Goal: Task Accomplishment & Management: Manage account settings

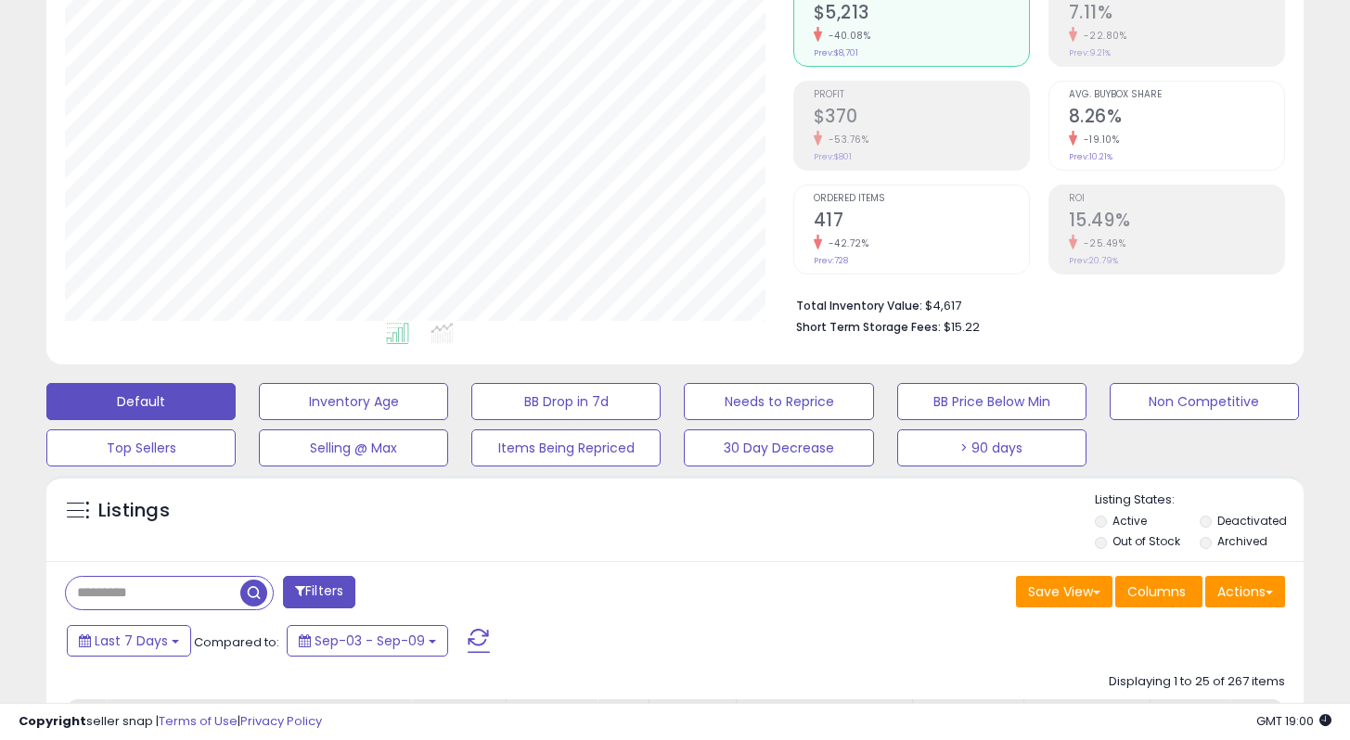
scroll to position [205, 0]
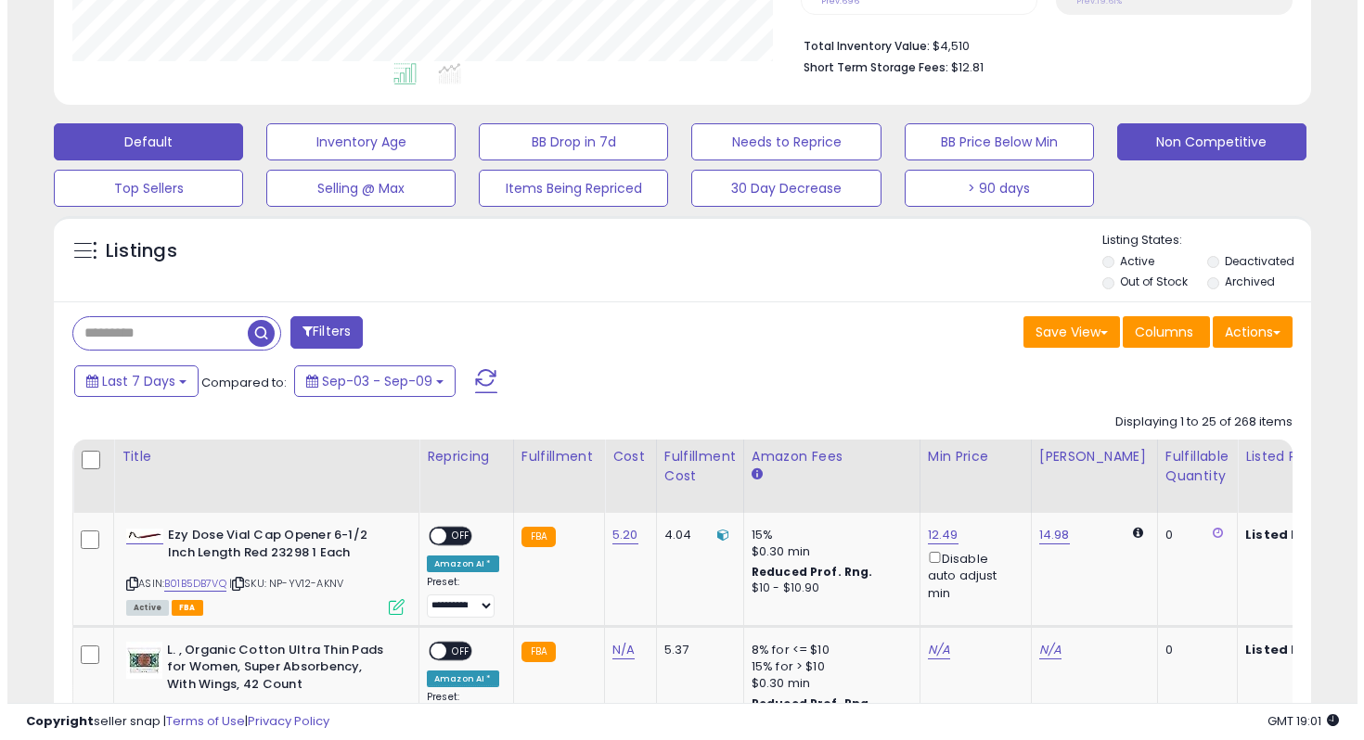
scroll to position [313, 0]
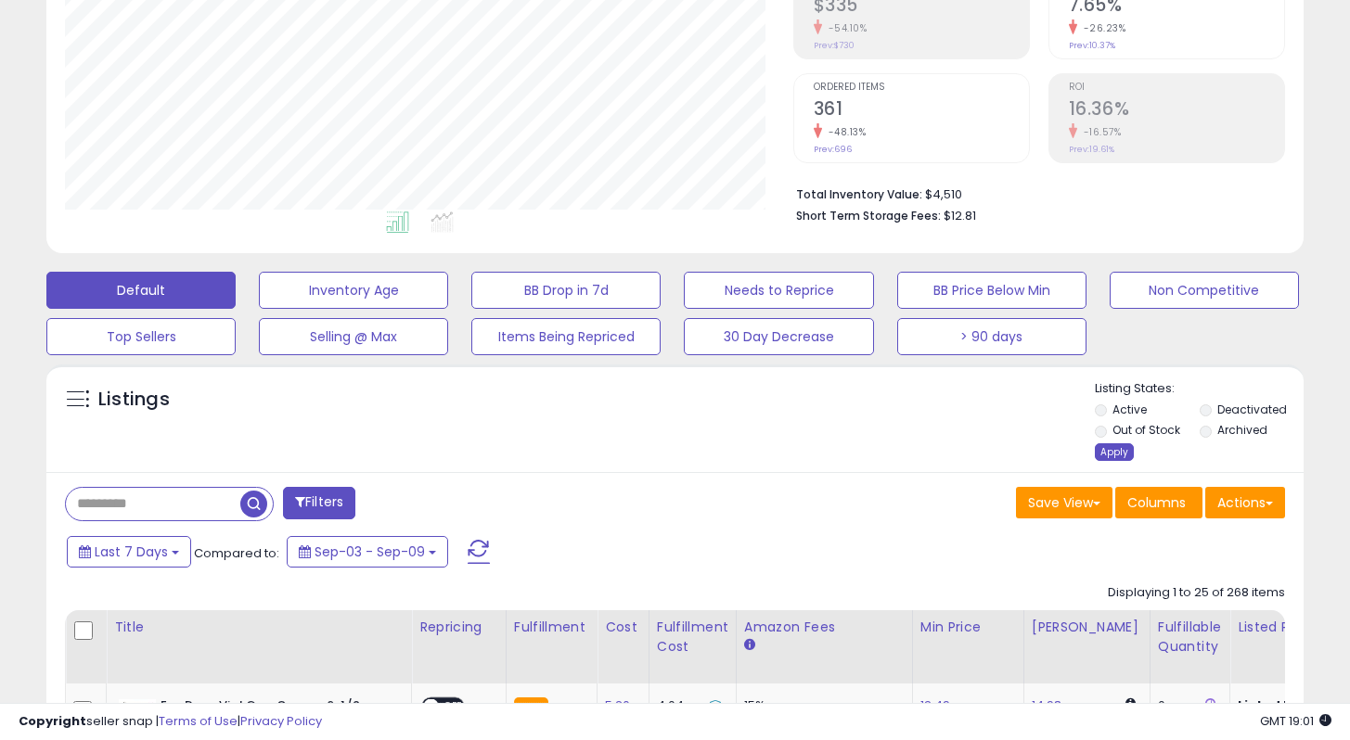
click at [1111, 458] on div "Apply" at bounding box center [1114, 452] width 39 height 18
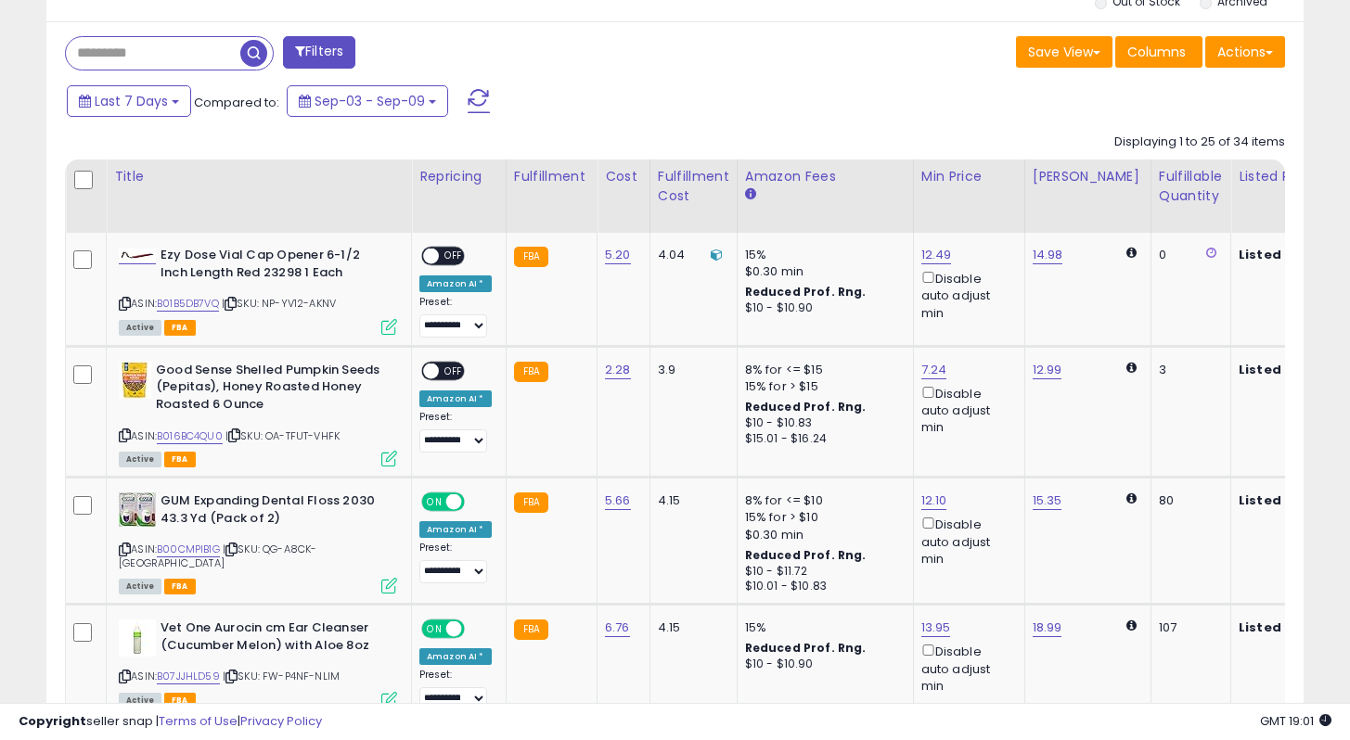
scroll to position [746, 0]
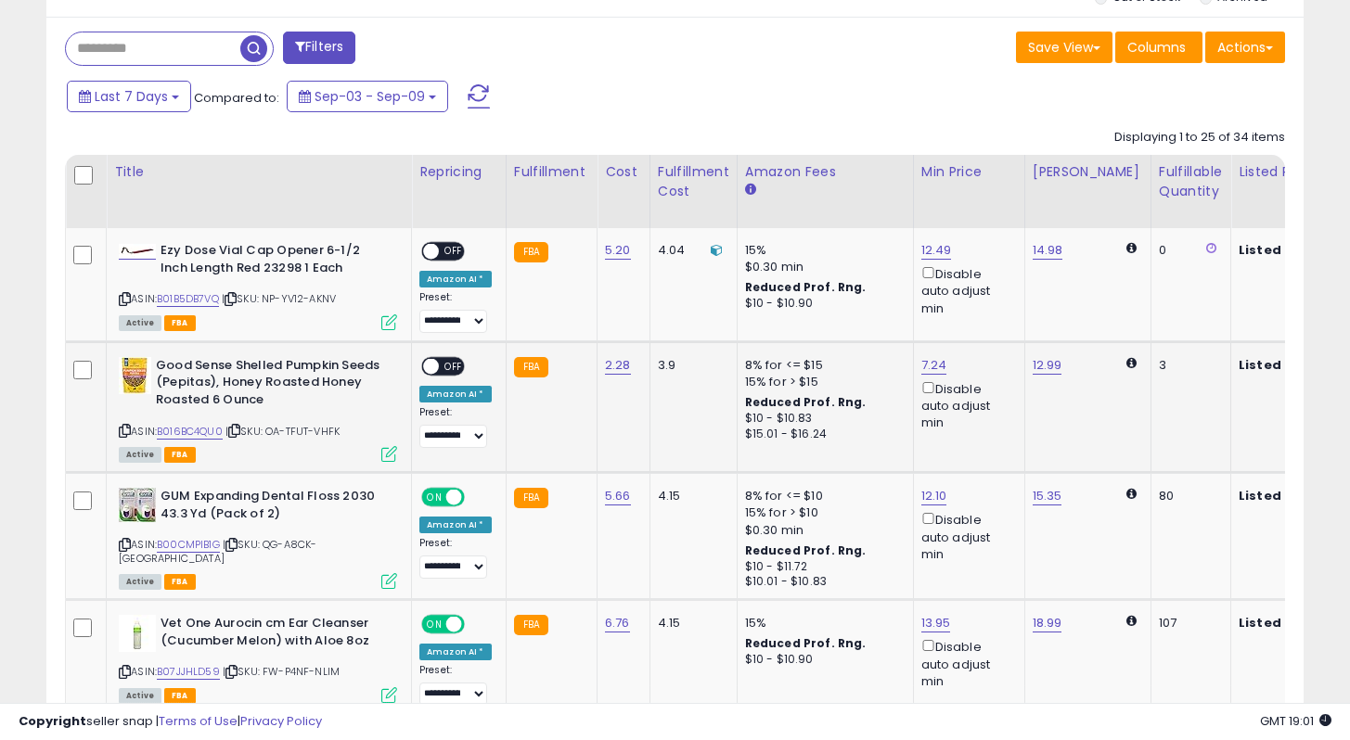
click at [127, 429] on icon at bounding box center [125, 431] width 12 height 10
click at [188, 431] on link "B016BC4QU0" at bounding box center [190, 432] width 66 height 16
click at [455, 370] on span "OFF" at bounding box center [454, 366] width 30 height 16
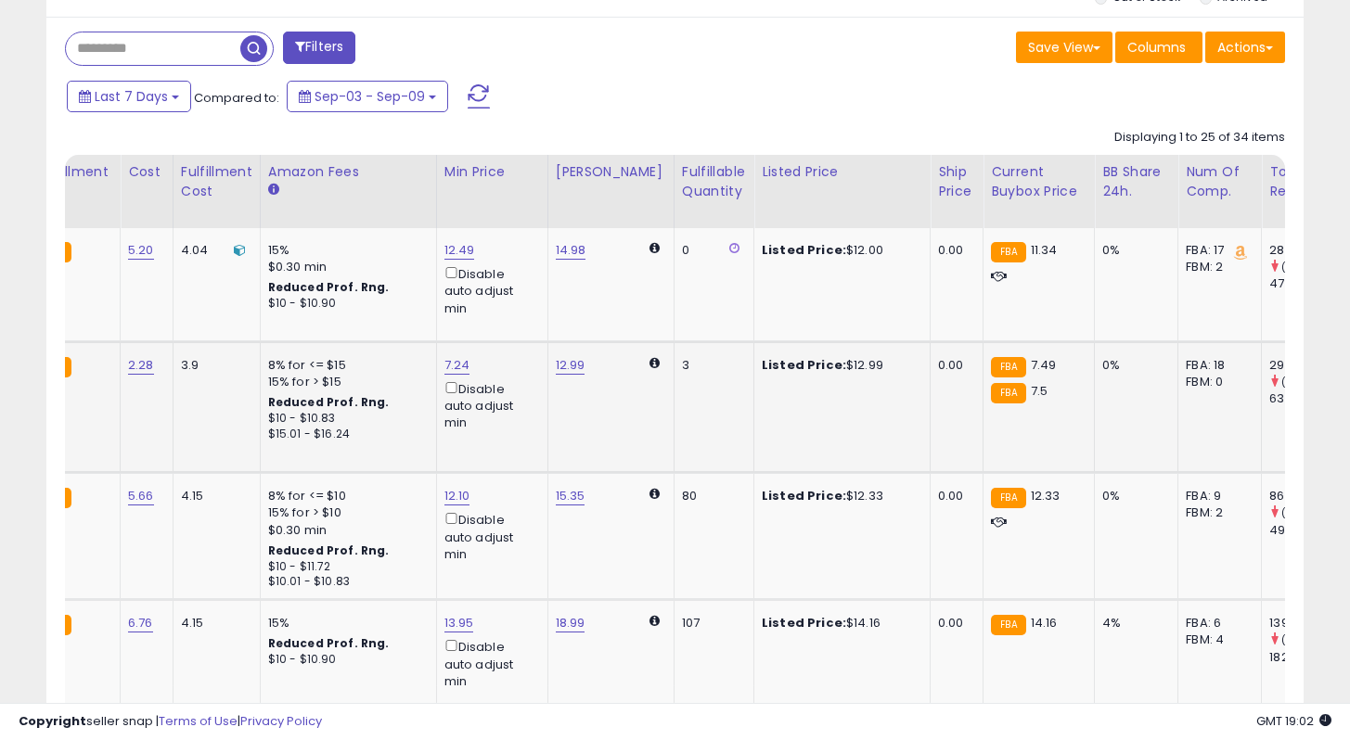
scroll to position [0, 0]
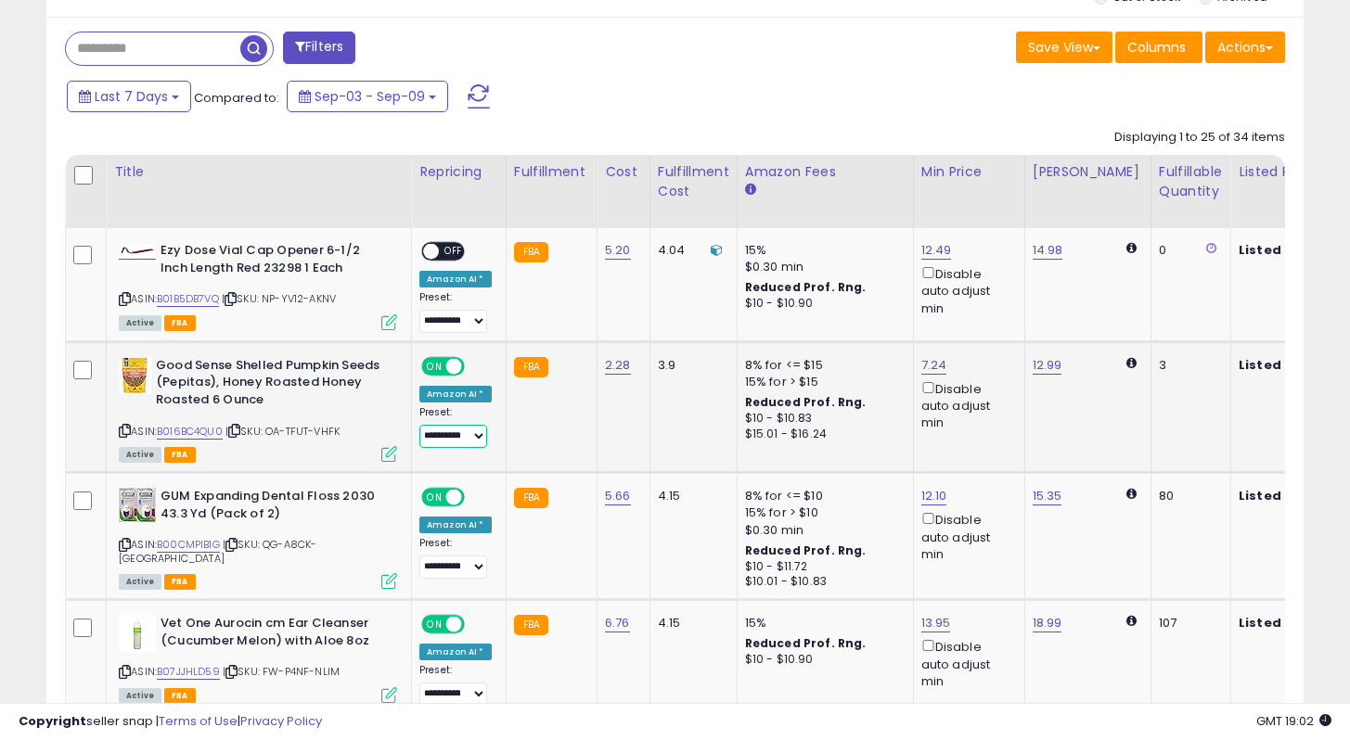
click at [453, 435] on select "**********" at bounding box center [453, 436] width 68 height 23
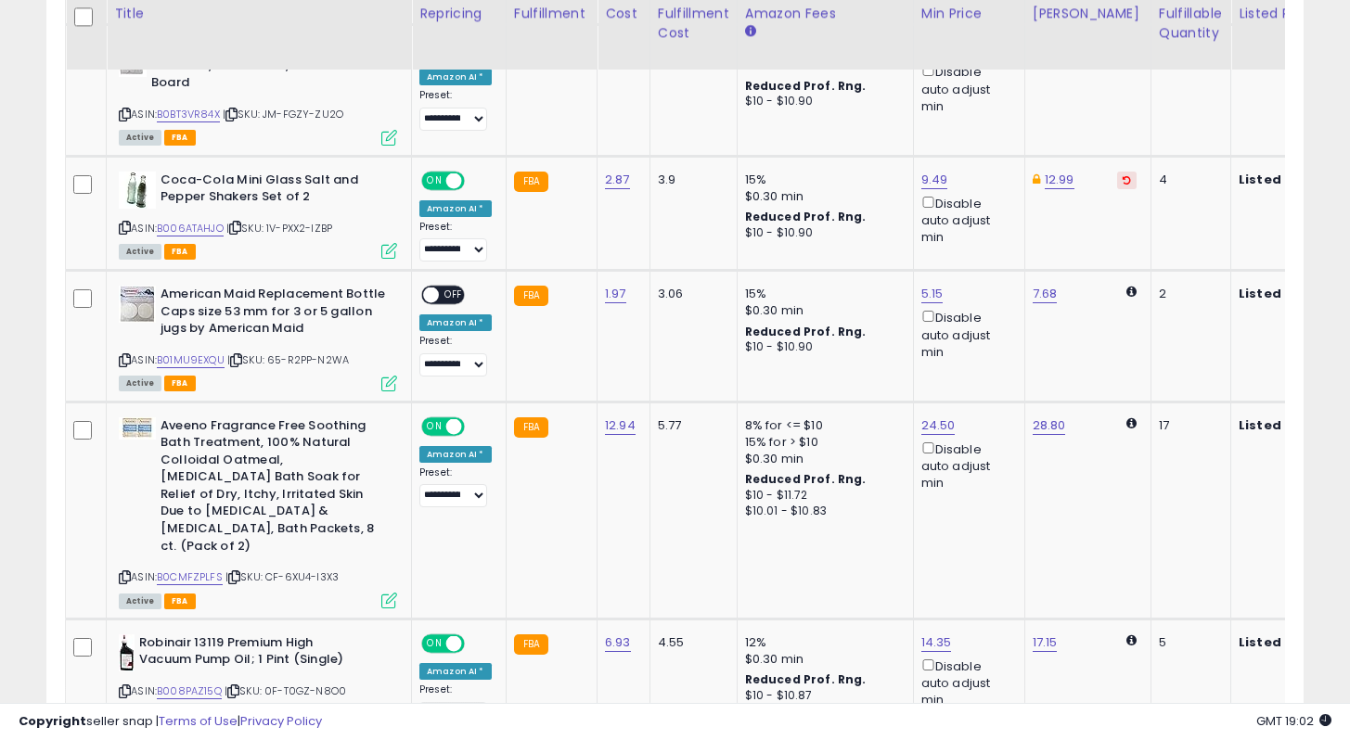
scroll to position [2107, 0]
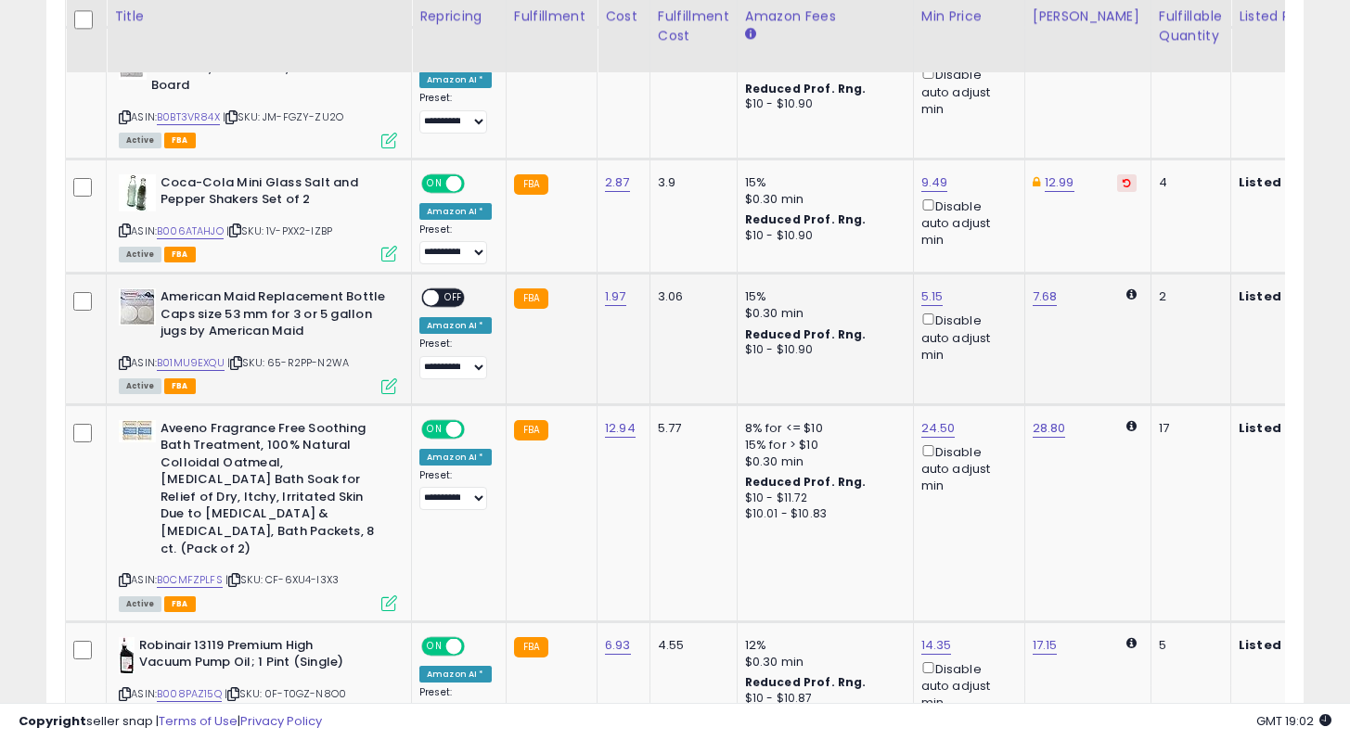
click at [435, 290] on span at bounding box center [431, 298] width 16 height 16
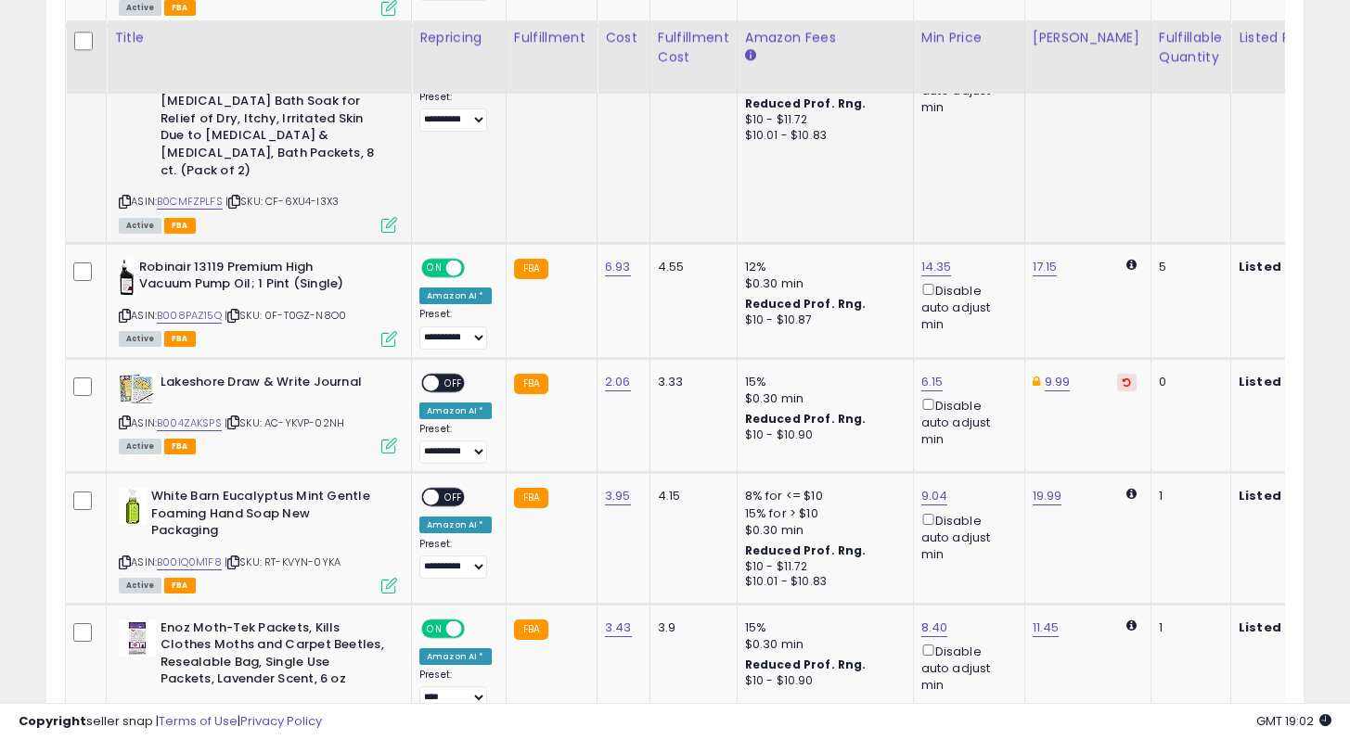
scroll to position [2526, 0]
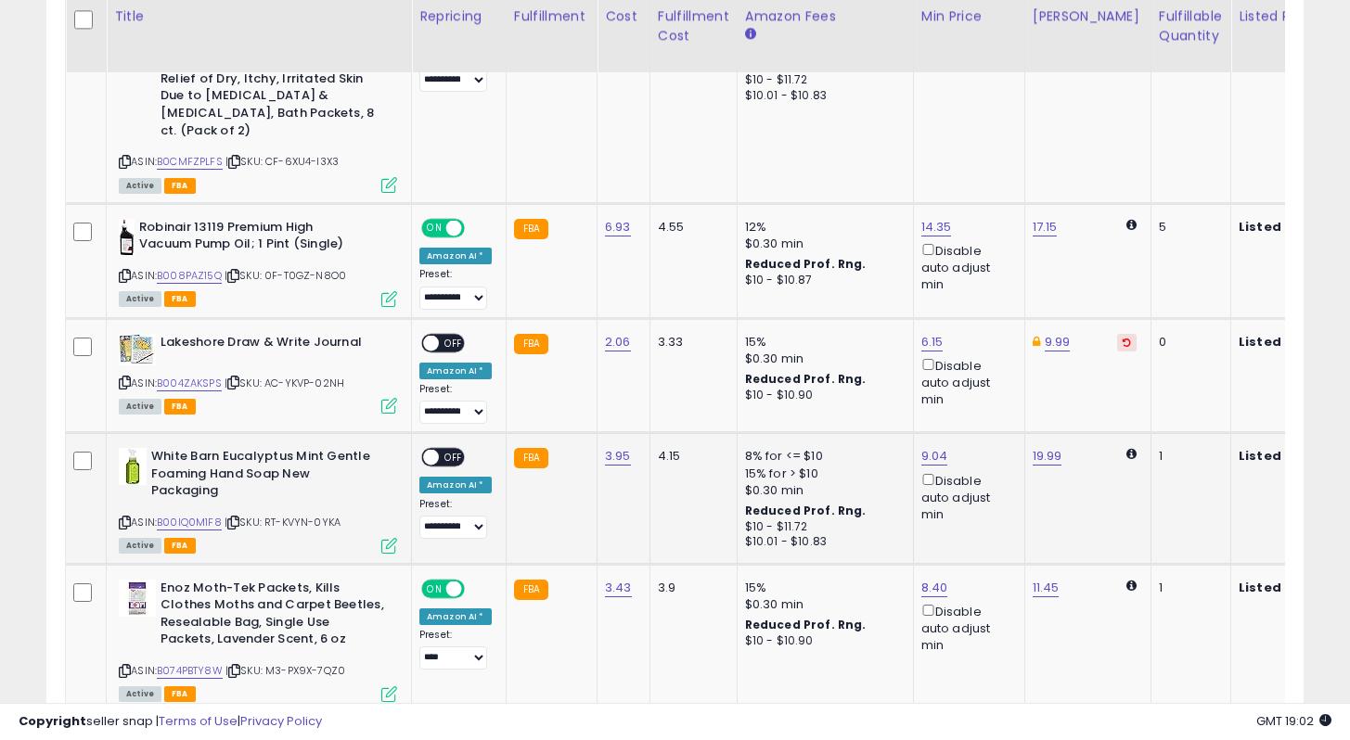
click at [448, 450] on span "OFF" at bounding box center [454, 458] width 30 height 16
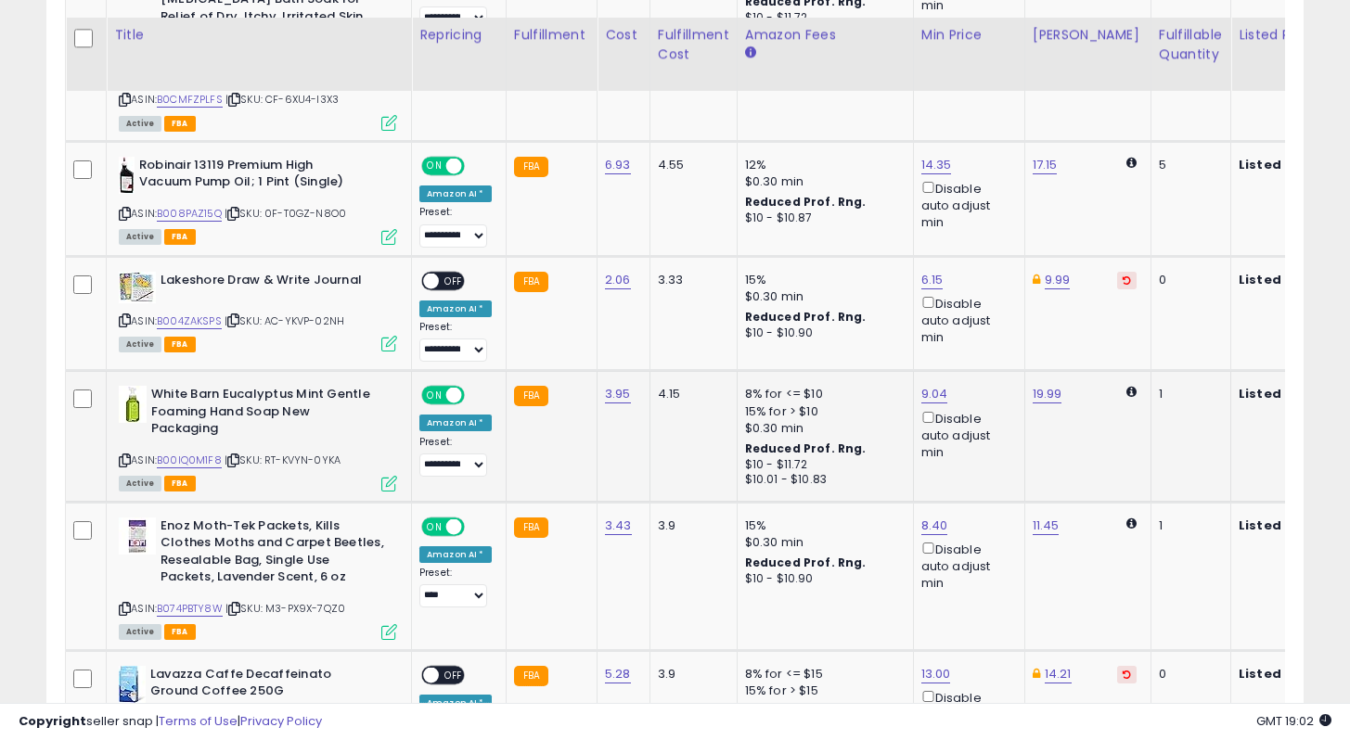
scroll to position [2611, 0]
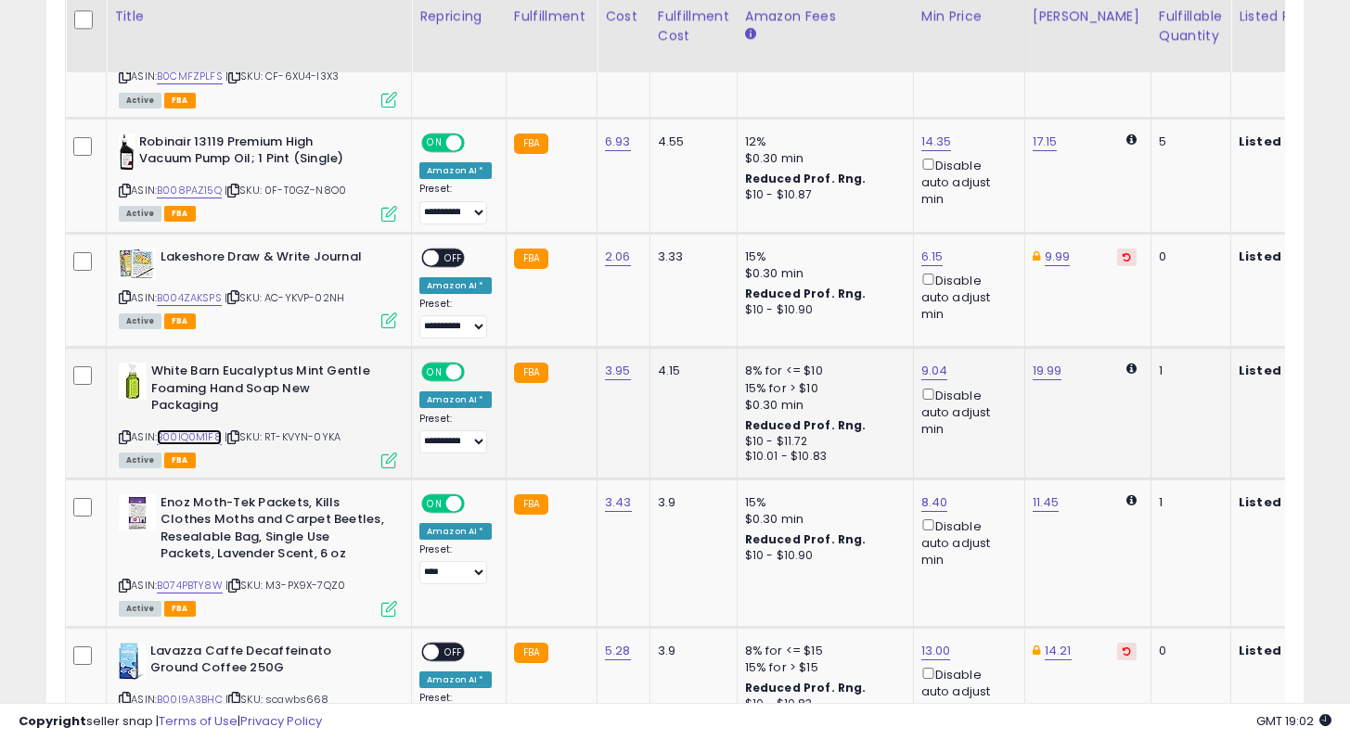
click at [207, 429] on link "B00IQ0M1F8" at bounding box center [189, 437] width 65 height 16
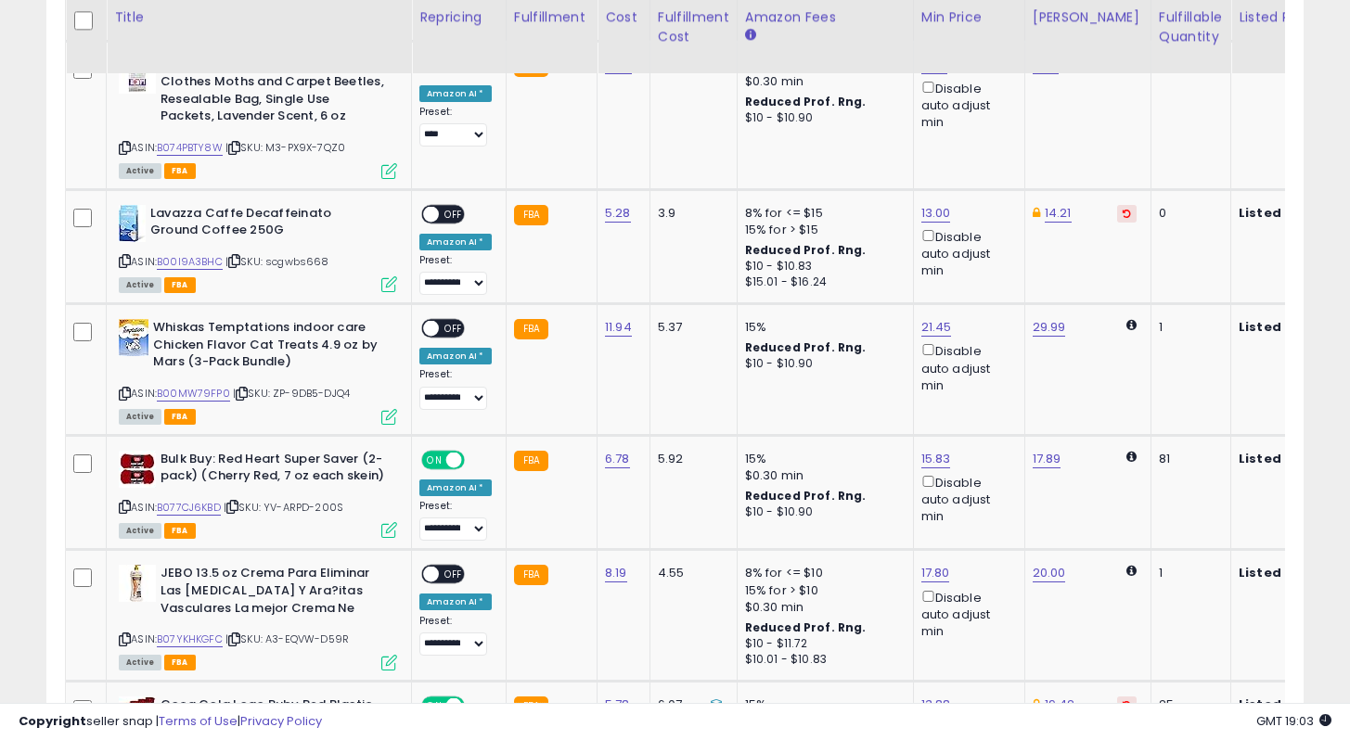
scroll to position [3050, 0]
click at [439, 320] on div "ON OFF" at bounding box center [423, 328] width 44 height 16
click at [439, 320] on span "OFF" at bounding box center [454, 328] width 30 height 16
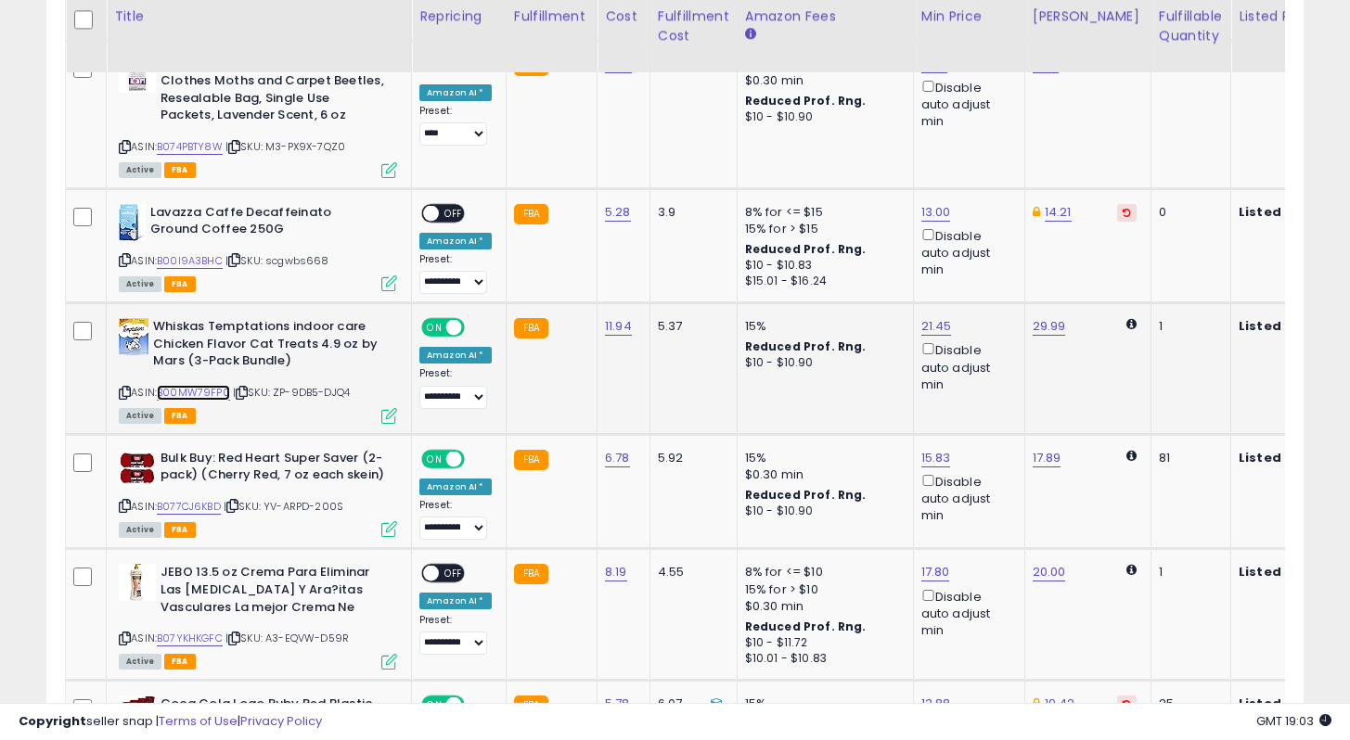
click at [167, 385] on link "B00MW79FP0" at bounding box center [193, 393] width 73 height 16
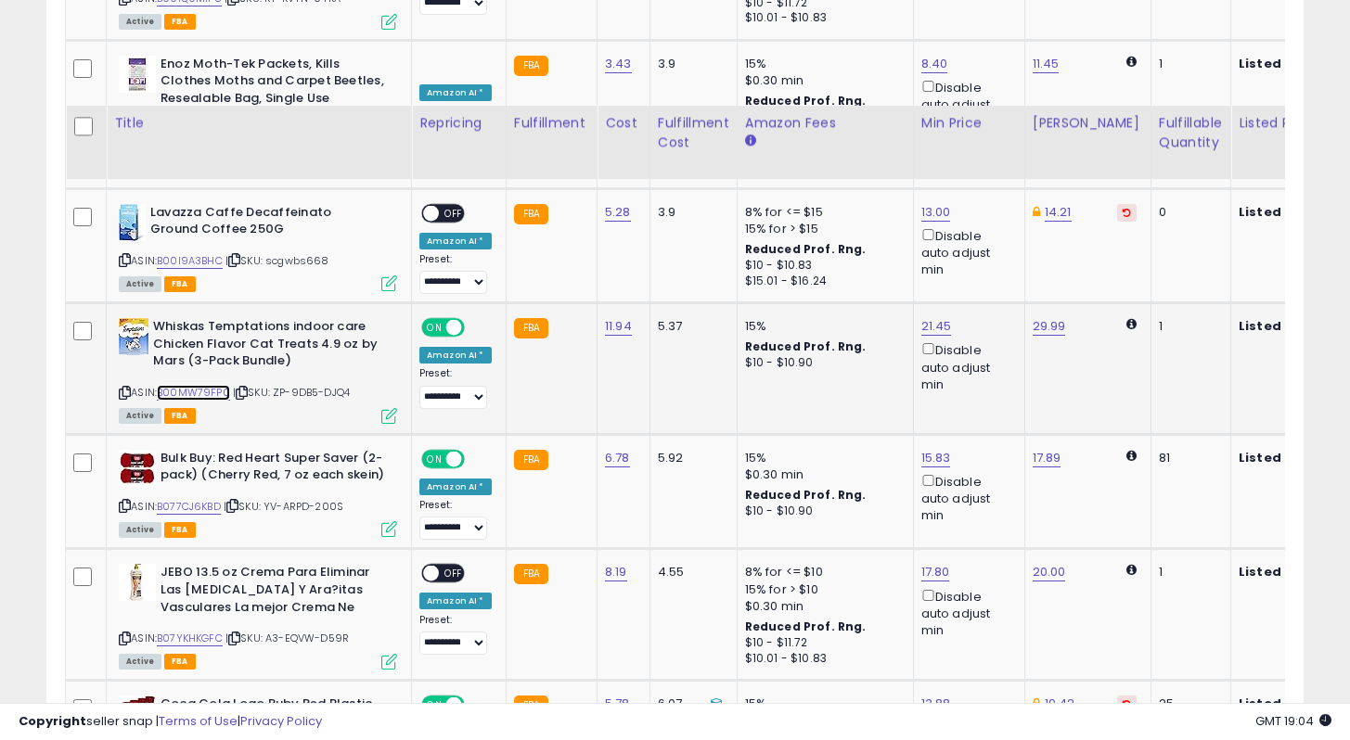
scroll to position [3209, 0]
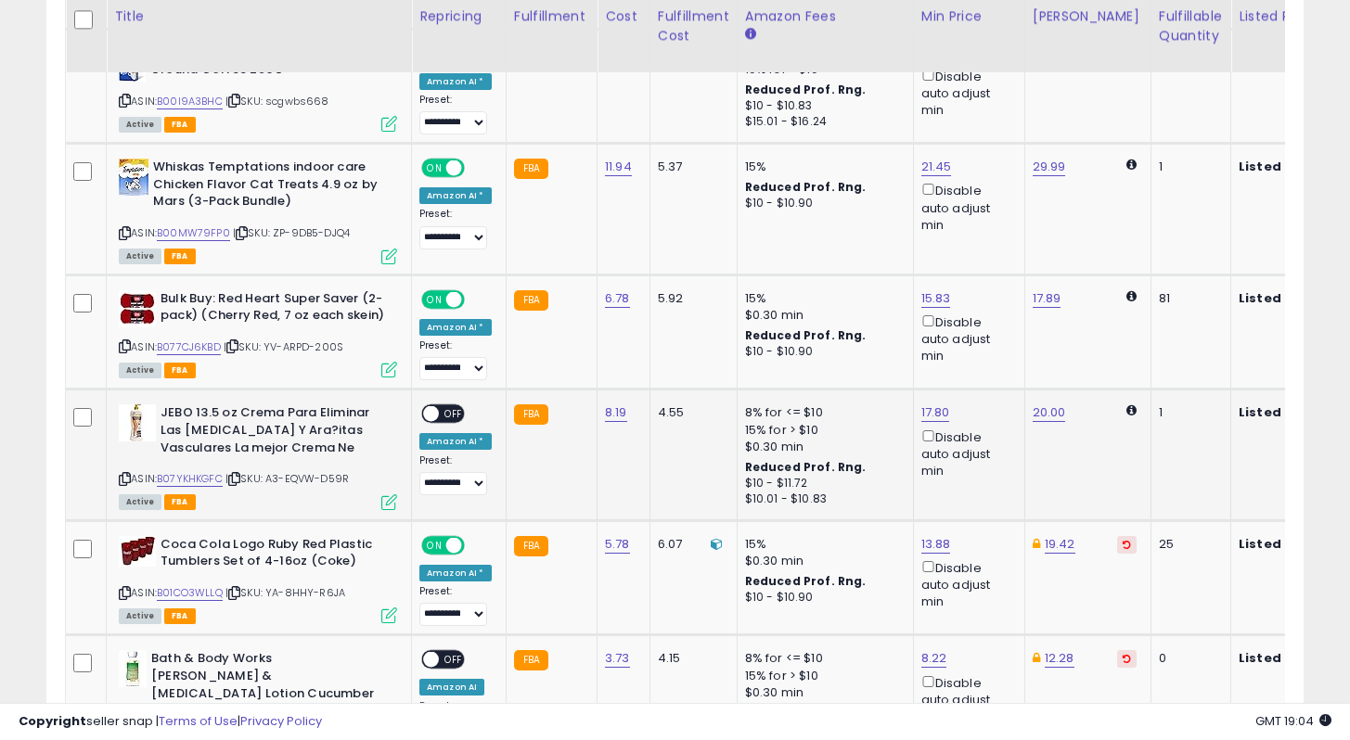
click at [446, 406] on span "OFF" at bounding box center [454, 414] width 30 height 16
click at [187, 471] on link "B07YKHKGFC" at bounding box center [190, 479] width 66 height 16
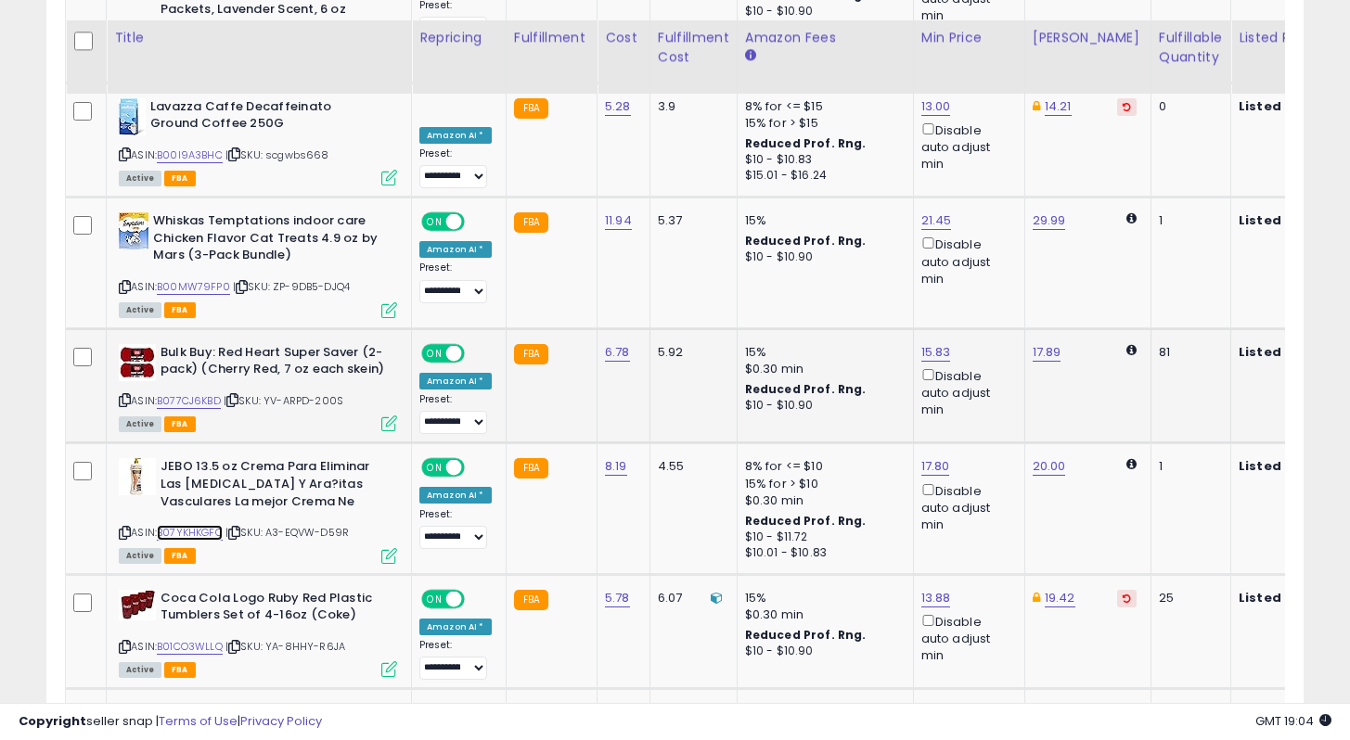
scroll to position [3177, 0]
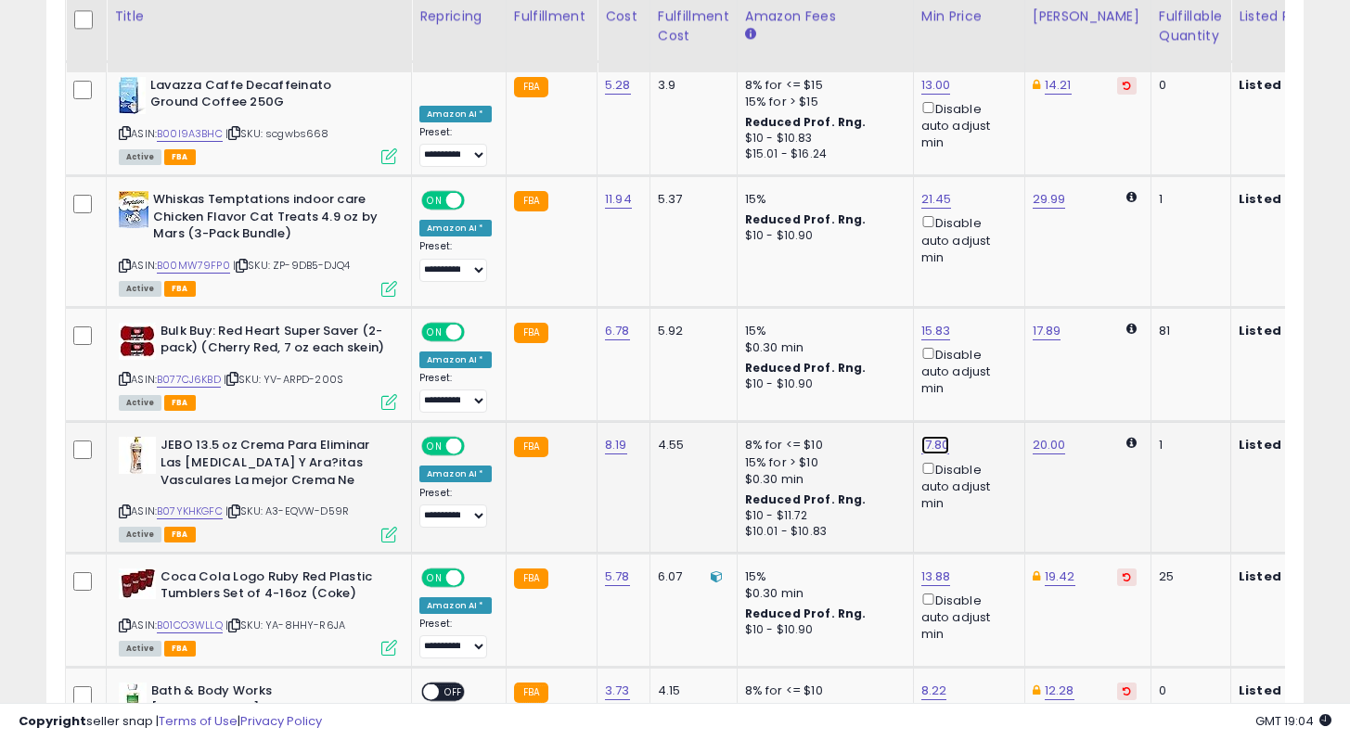
click at [927, 436] on link "17.80" at bounding box center [935, 445] width 29 height 19
type input "*"
type input "*****"
click button "submit" at bounding box center [986, 329] width 32 height 28
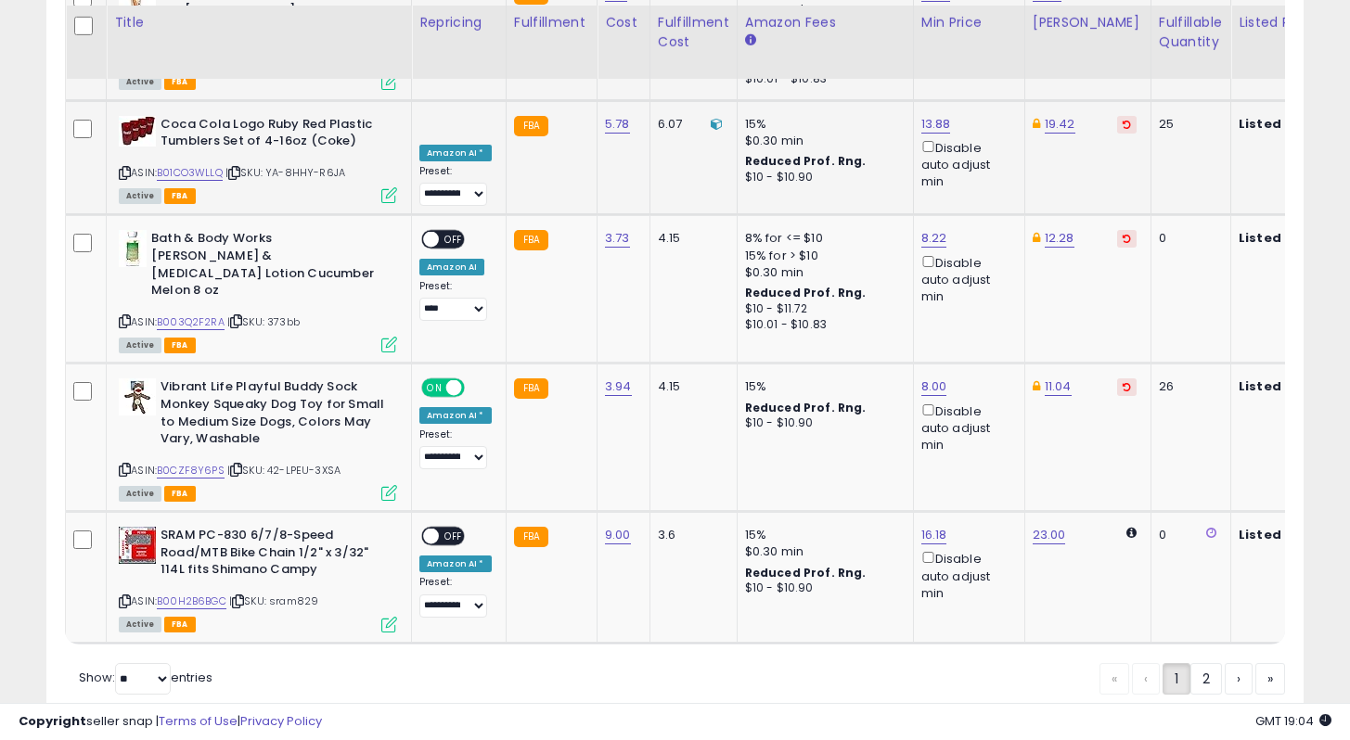
scroll to position [3635, 0]
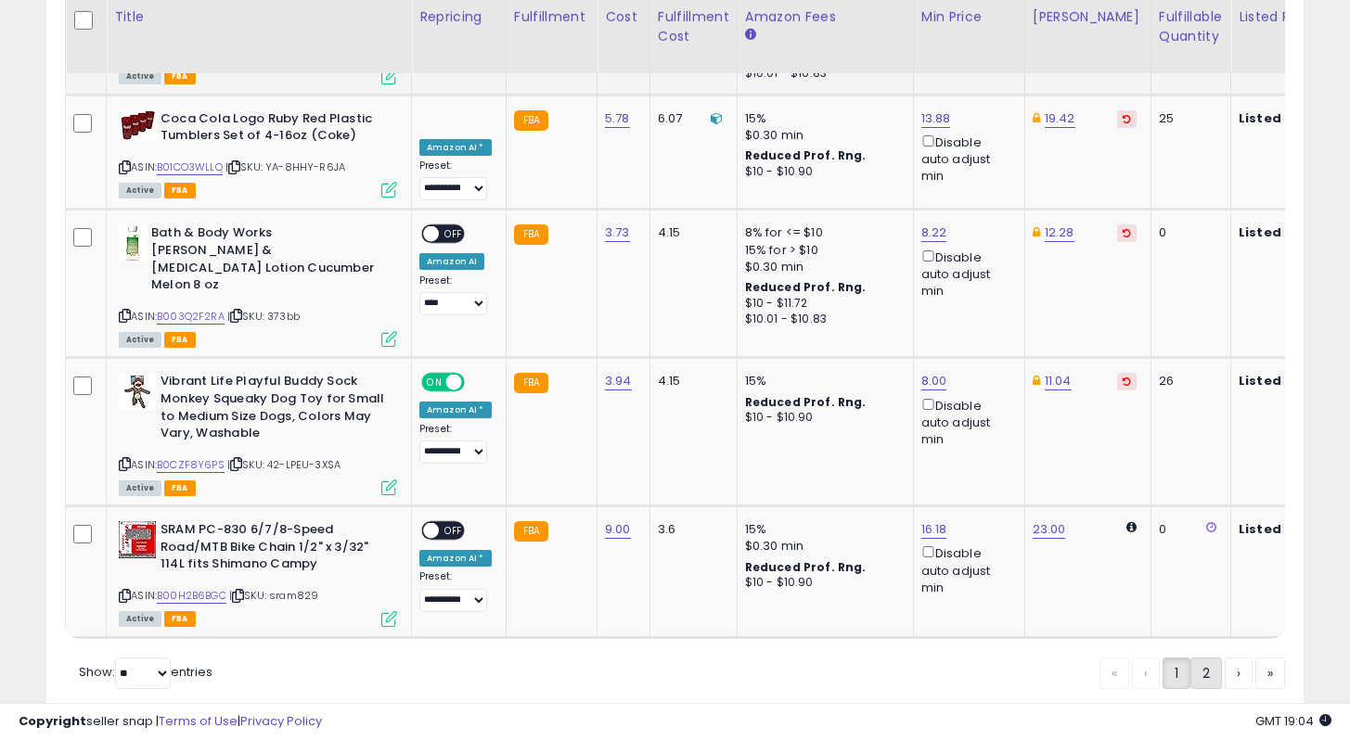
click at [1194, 658] on link "2" at bounding box center [1206, 674] width 32 height 32
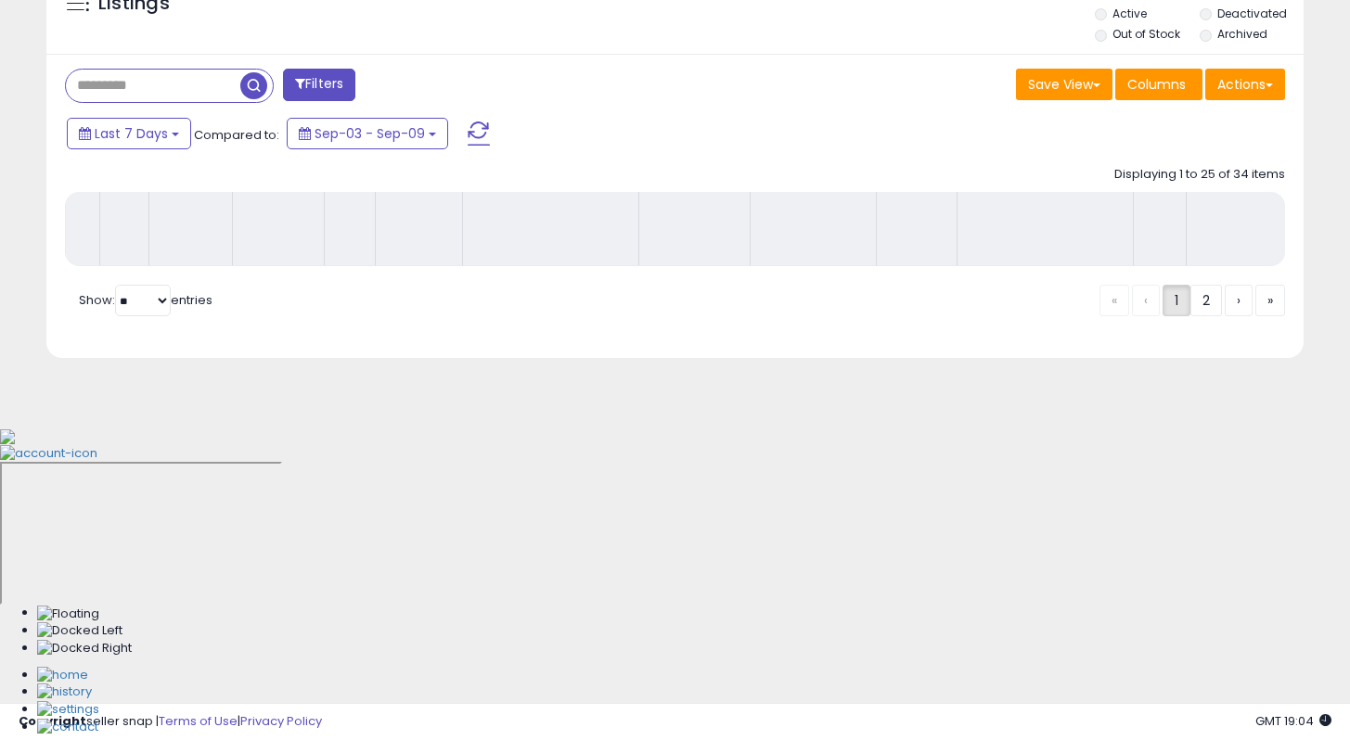
scroll to position [410, 0]
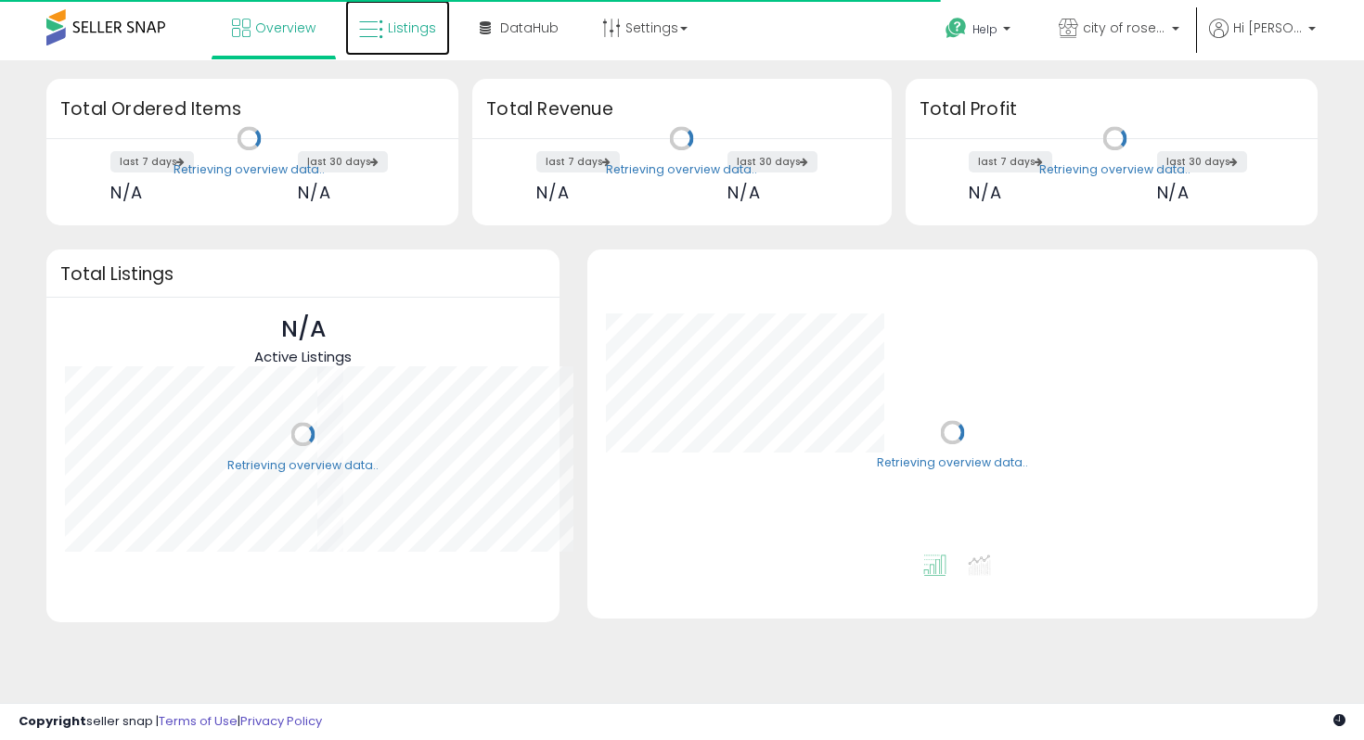
click at [396, 32] on span "Listings" at bounding box center [412, 28] width 48 height 19
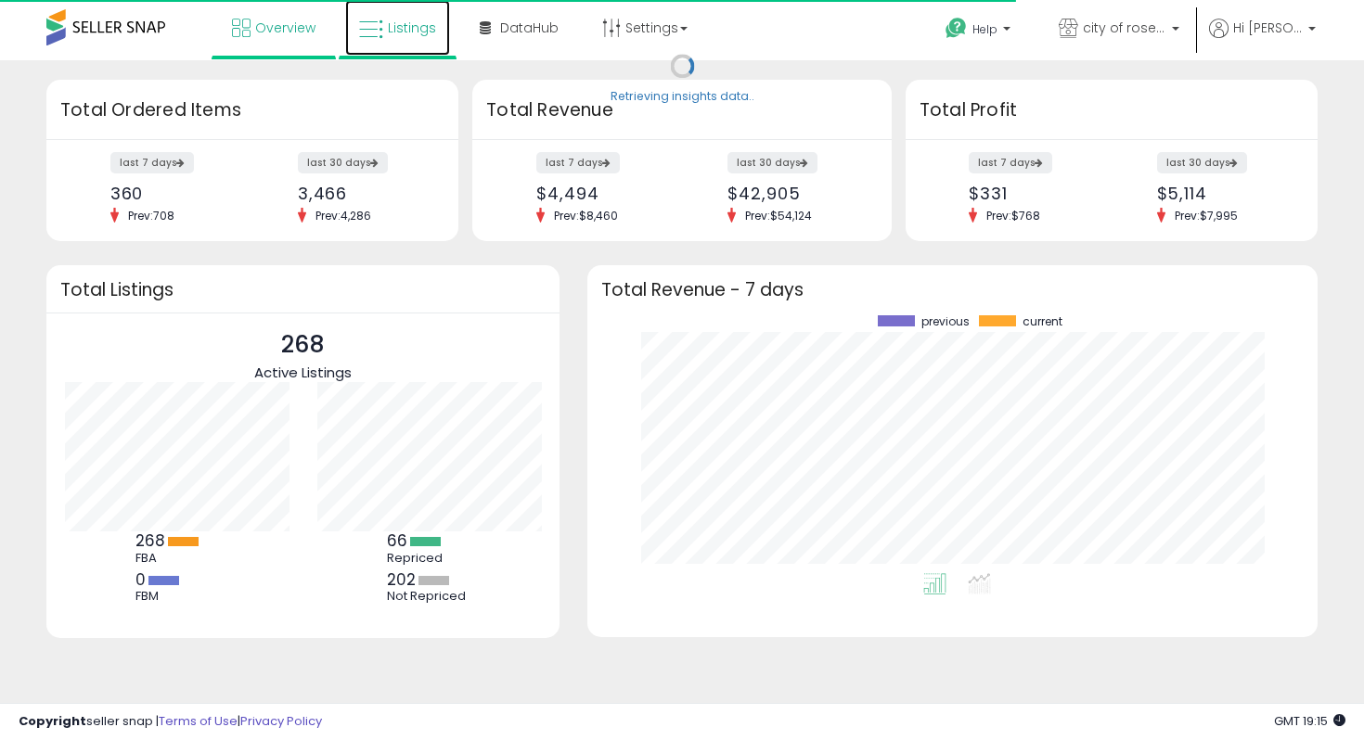
scroll to position [258, 693]
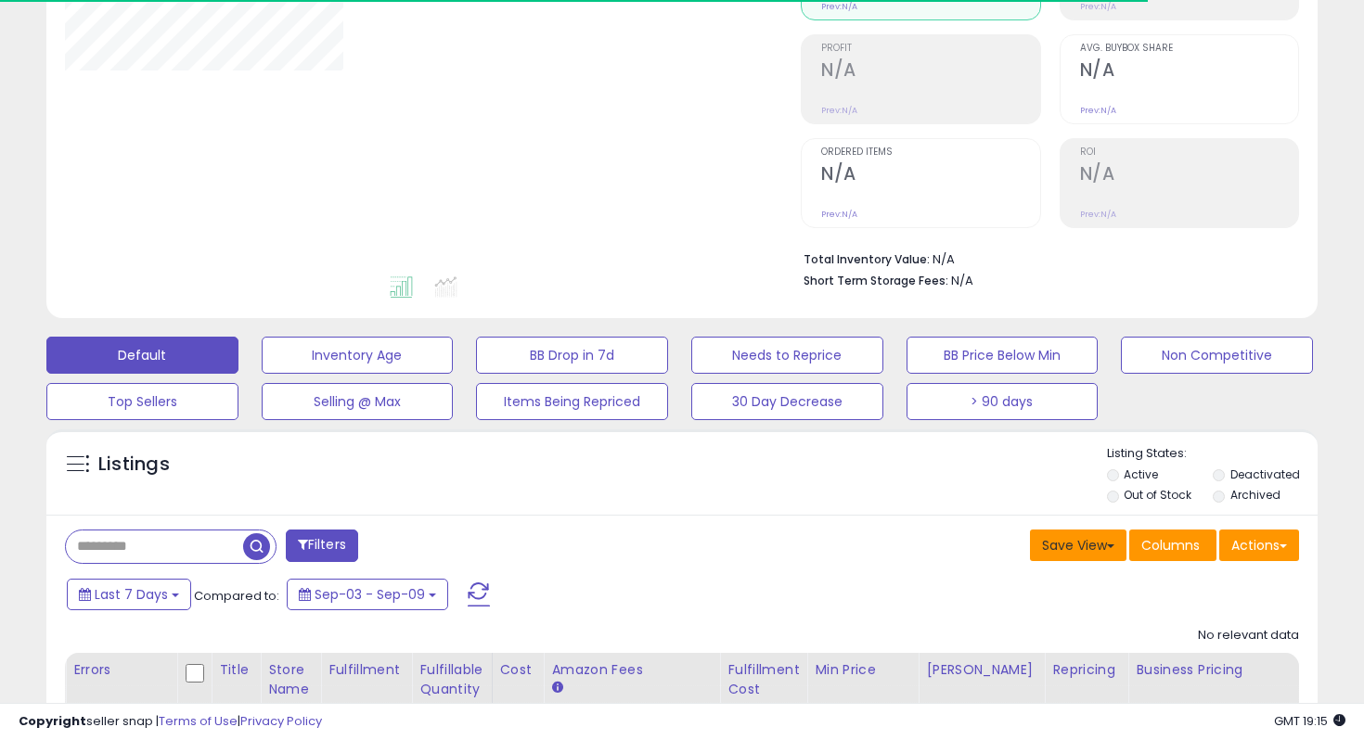
scroll to position [326, 0]
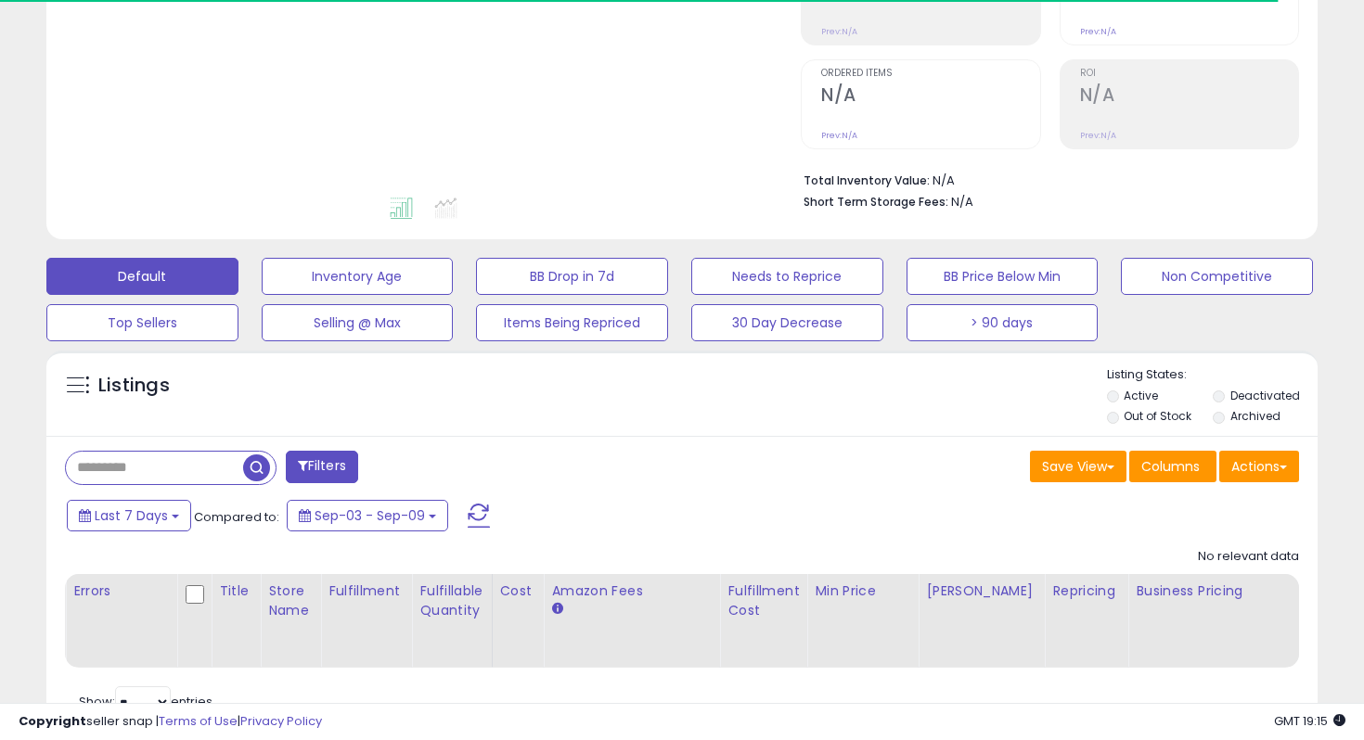
click at [1117, 419] on li "Out of Stock" at bounding box center [1158, 418] width 103 height 20
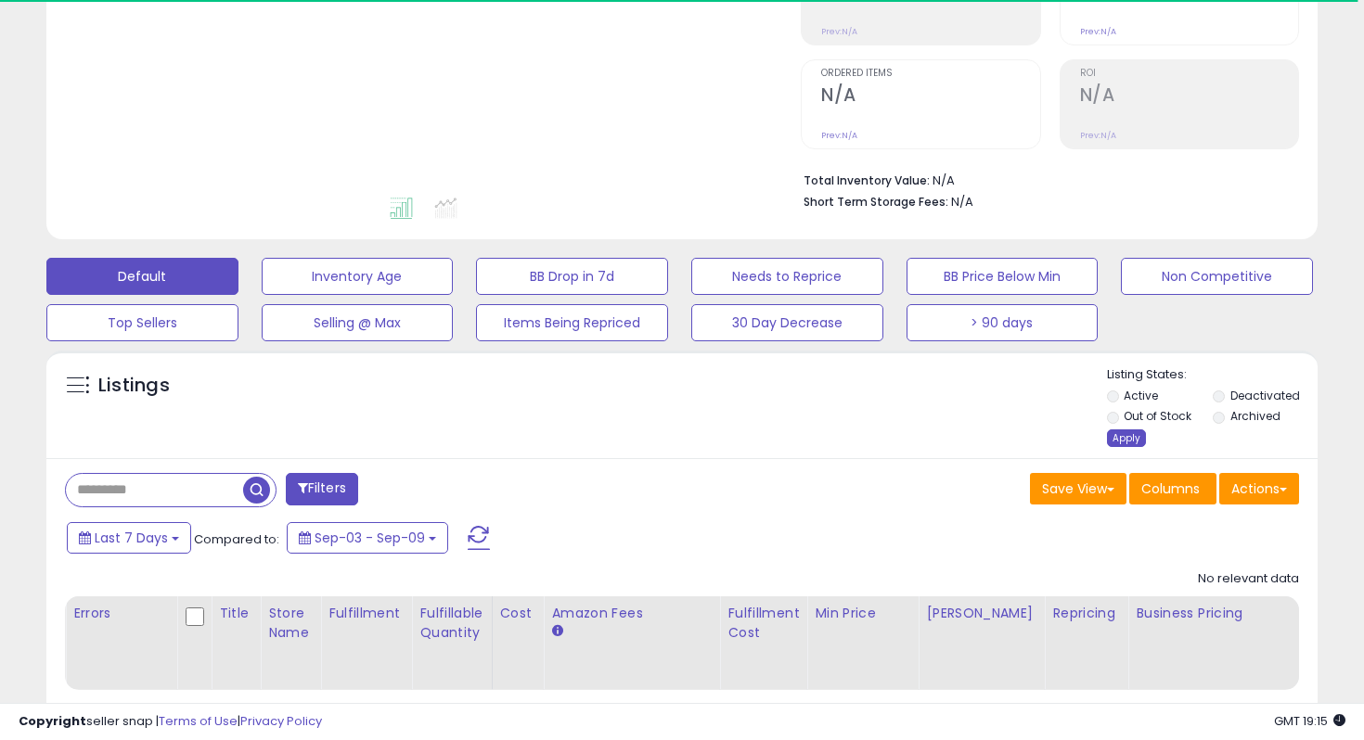
click at [1120, 437] on div "Apply" at bounding box center [1126, 438] width 39 height 18
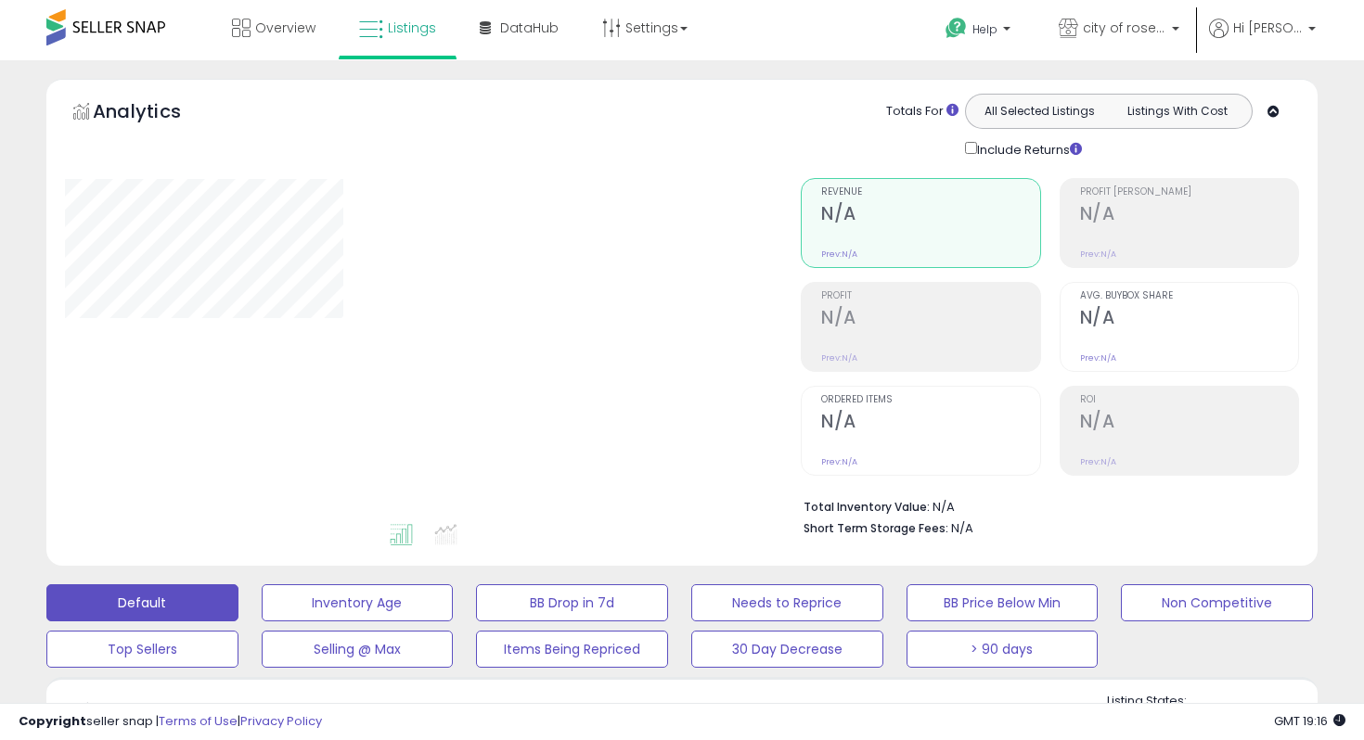
click at [752, 255] on div at bounding box center [419, 349] width 708 height 343
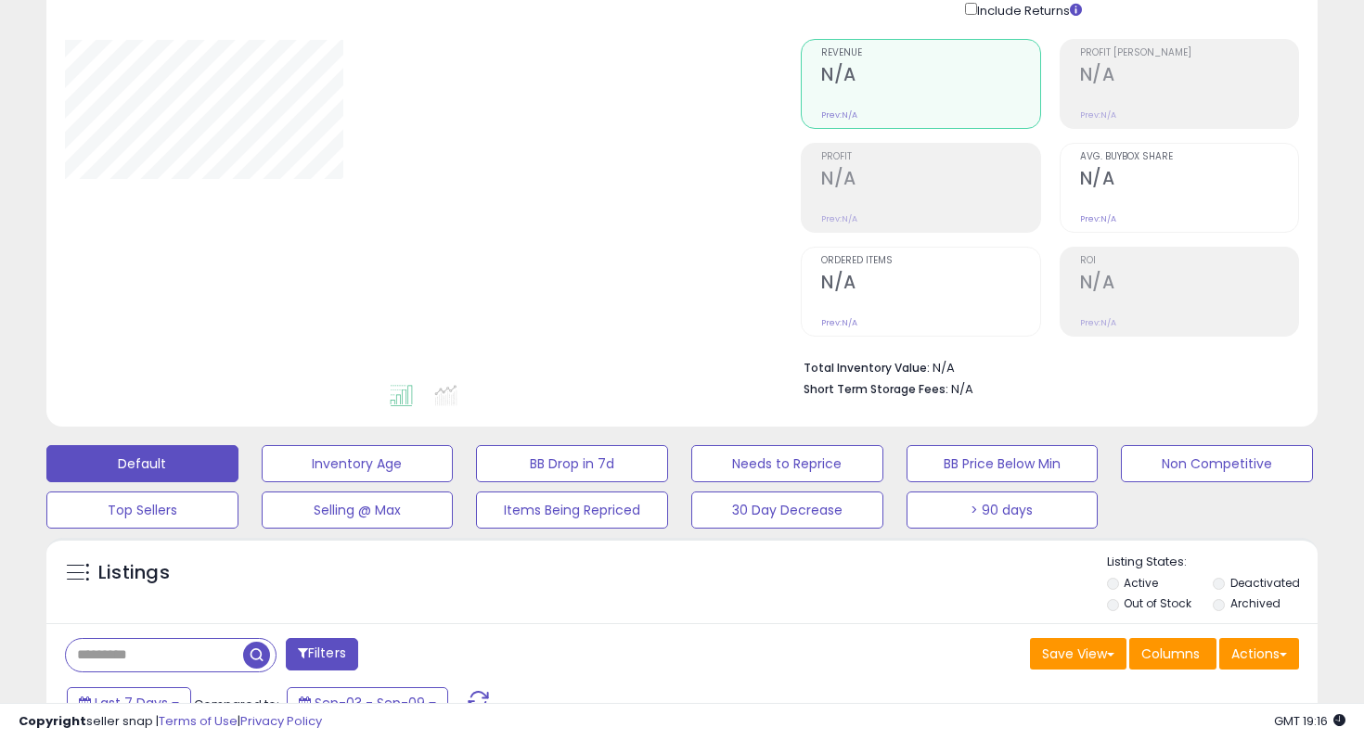
scroll to position [397, 0]
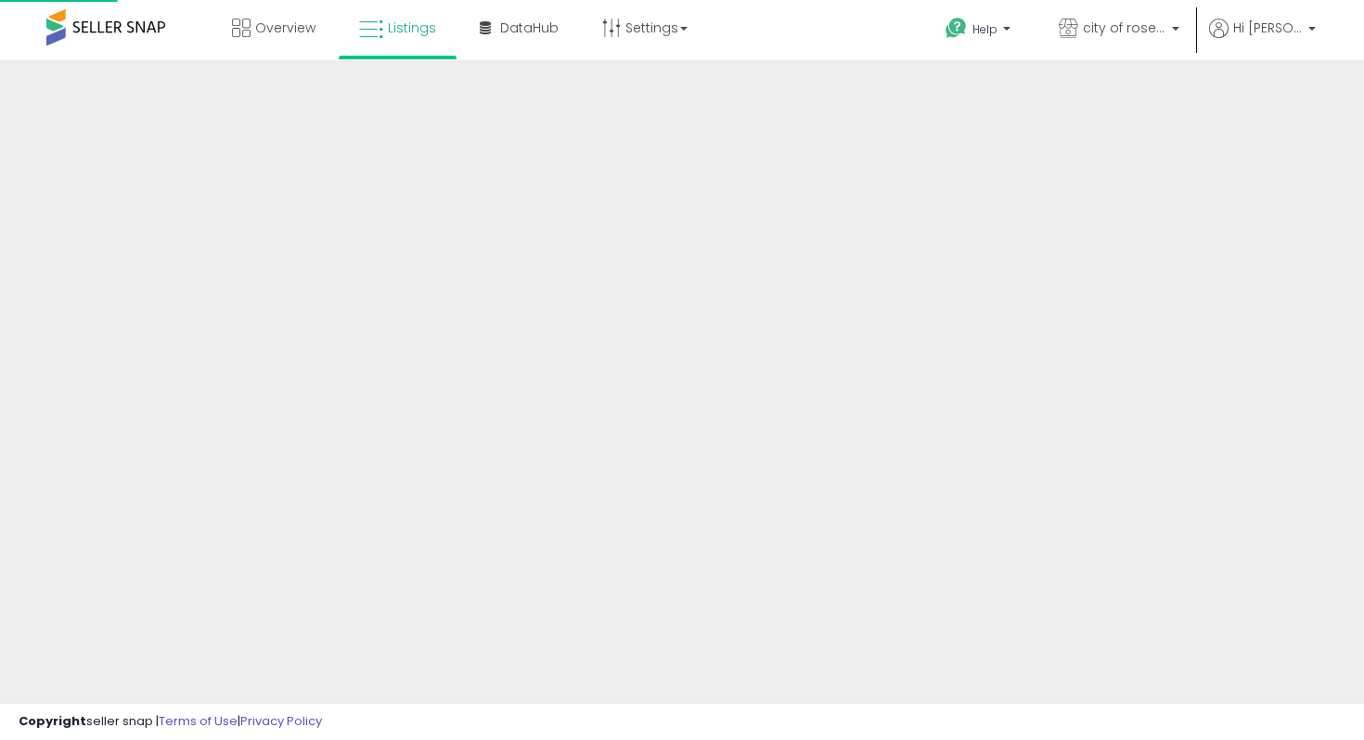
scroll to position [397, 0]
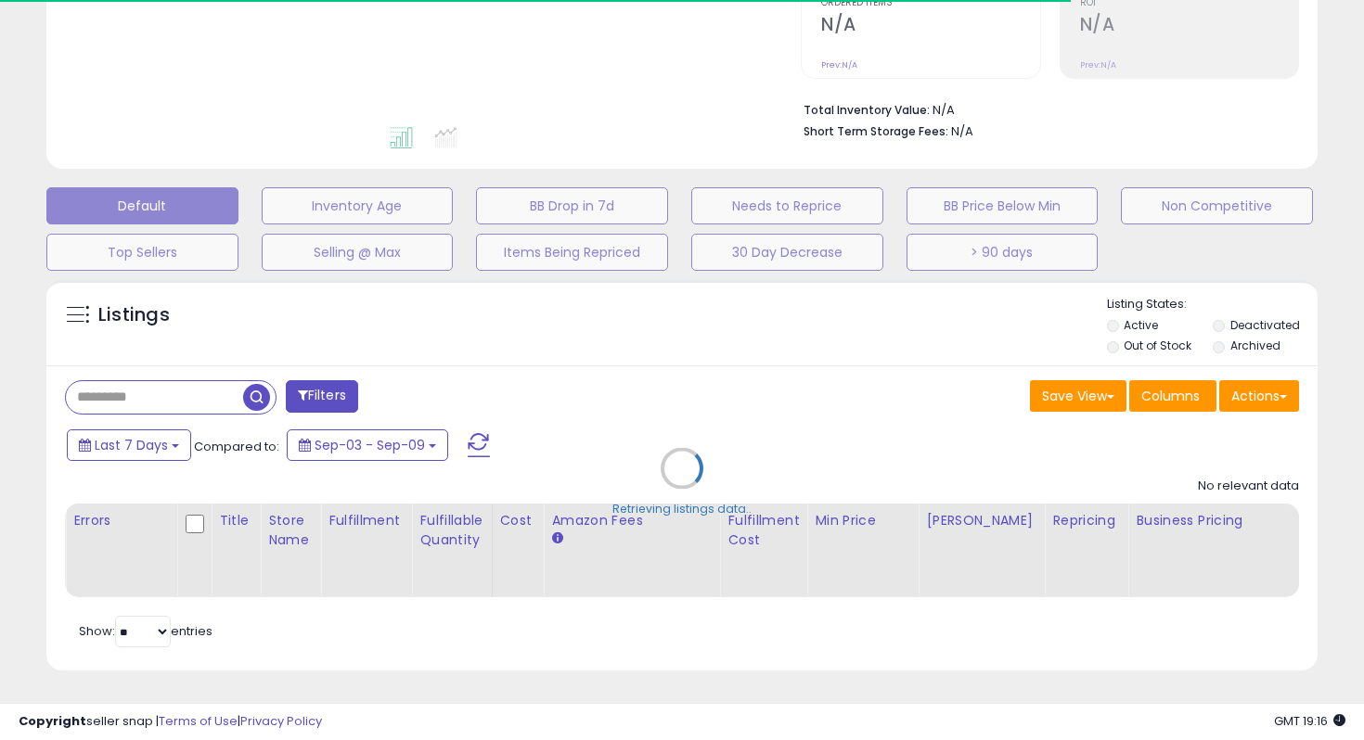
click at [1111, 343] on div "Retrieving listings data.." at bounding box center [681, 482] width 1299 height 423
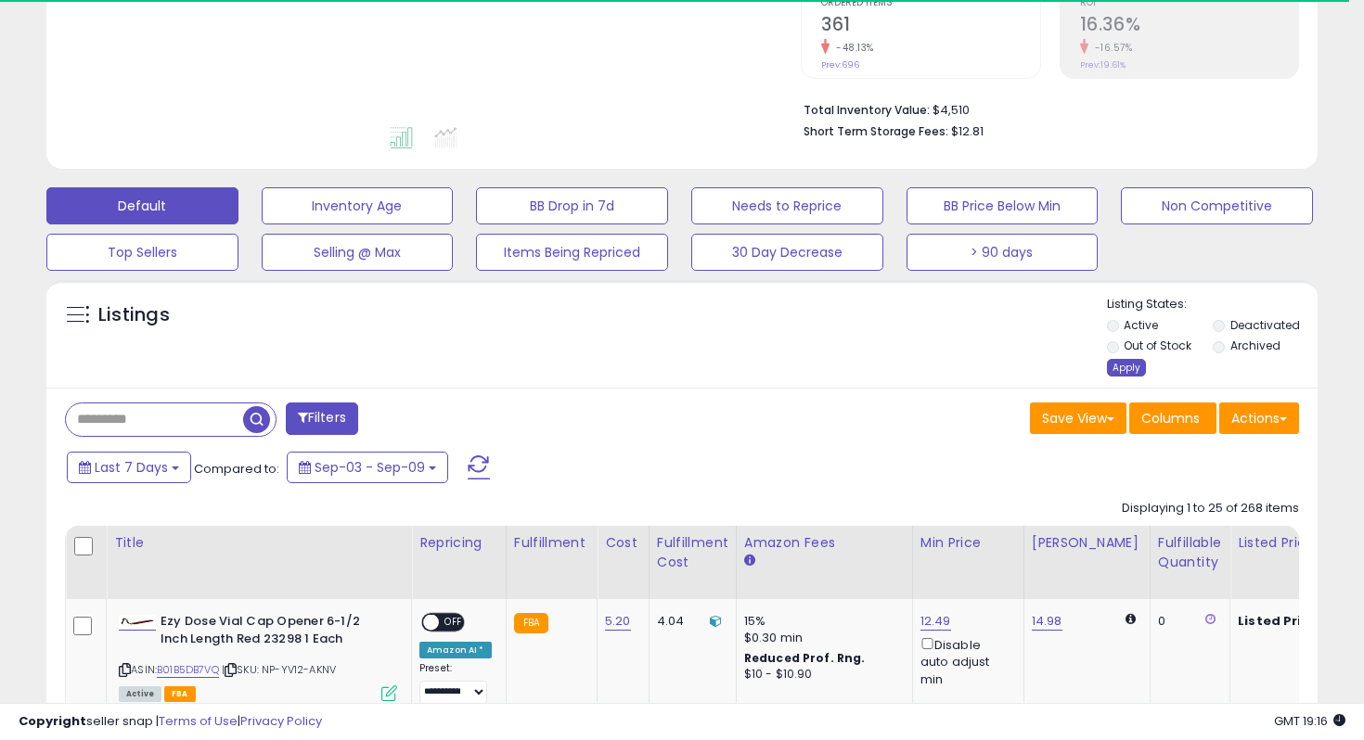
click at [1120, 372] on div "Apply" at bounding box center [1126, 368] width 39 height 18
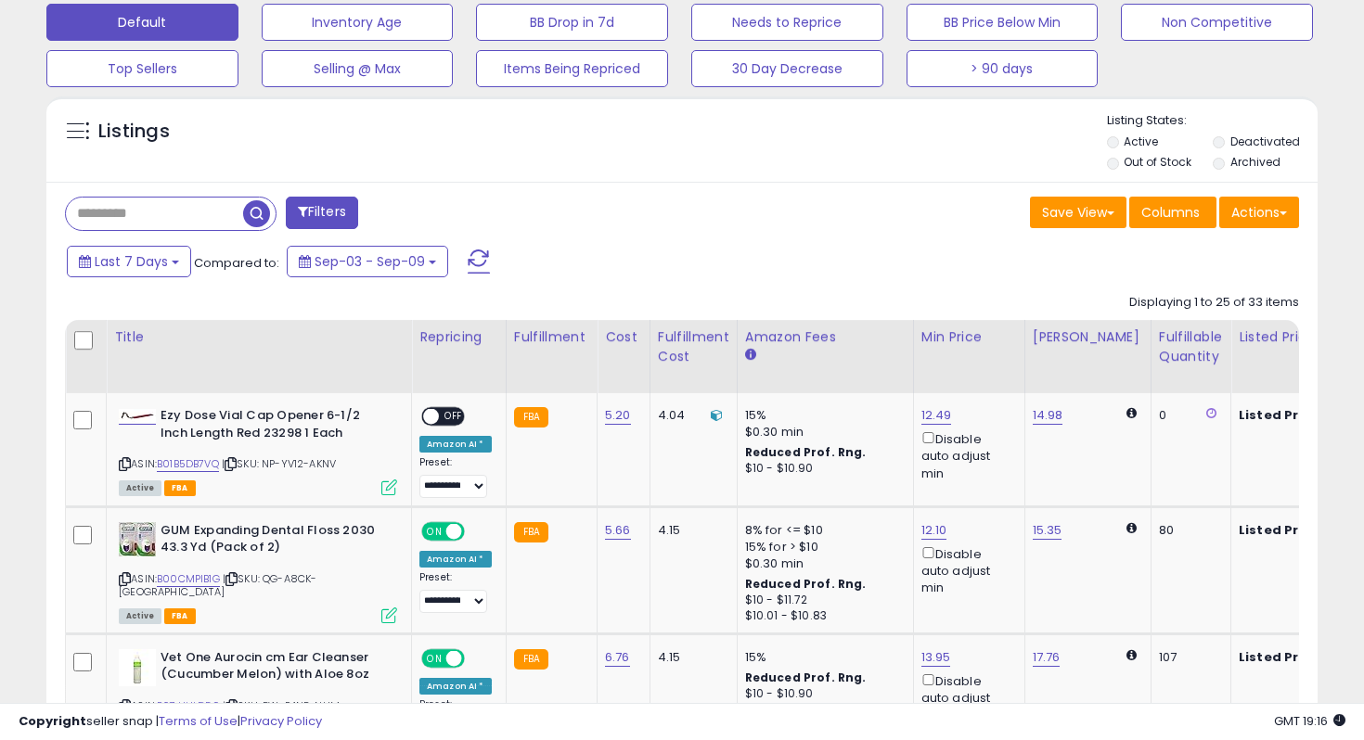
scroll to position [577, 0]
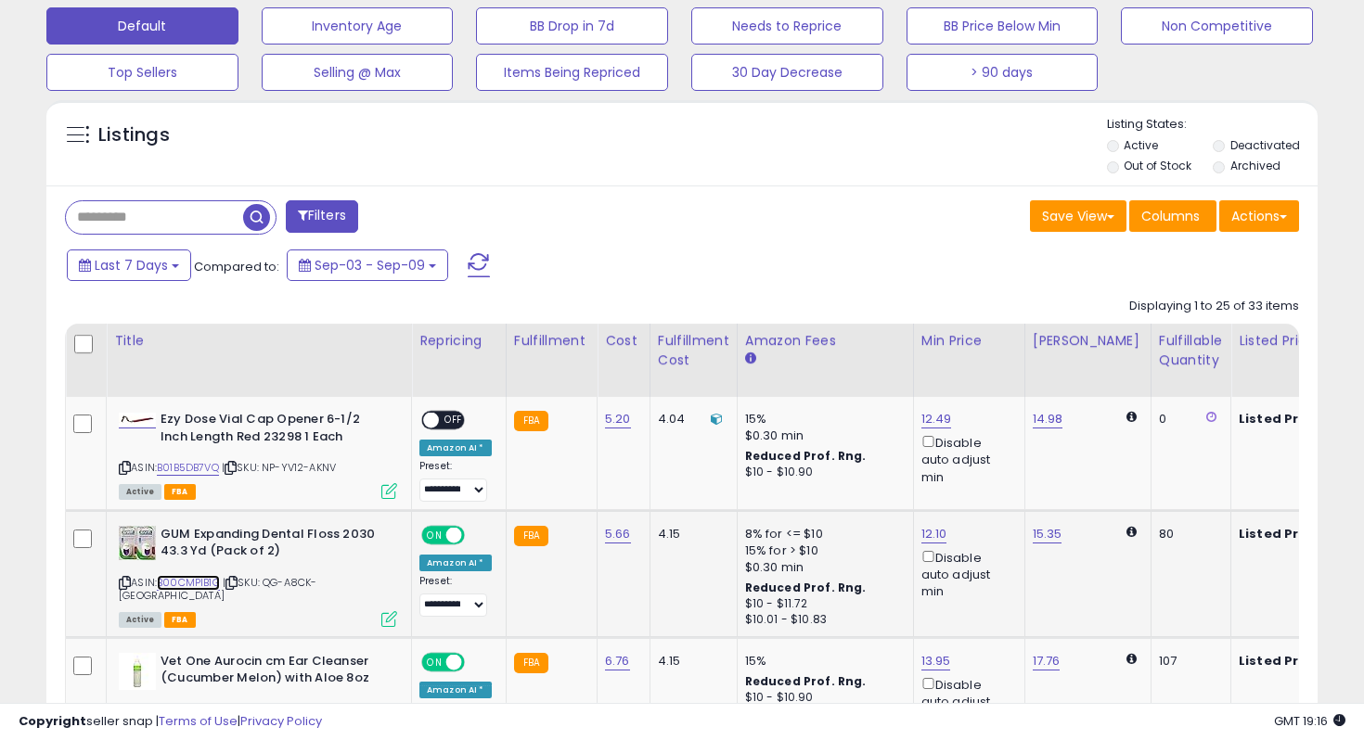
click at [196, 583] on link "B00CMPIB1G" at bounding box center [188, 583] width 63 height 16
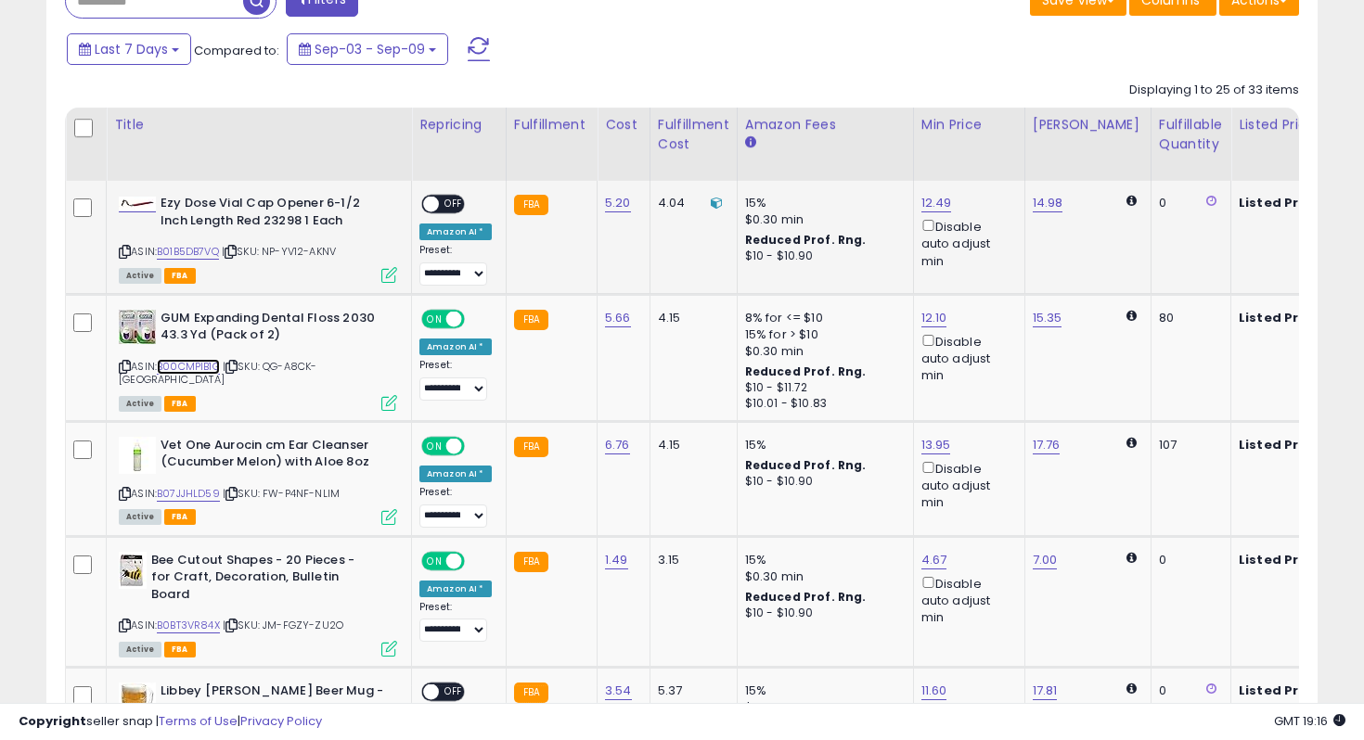
scroll to position [796, 0]
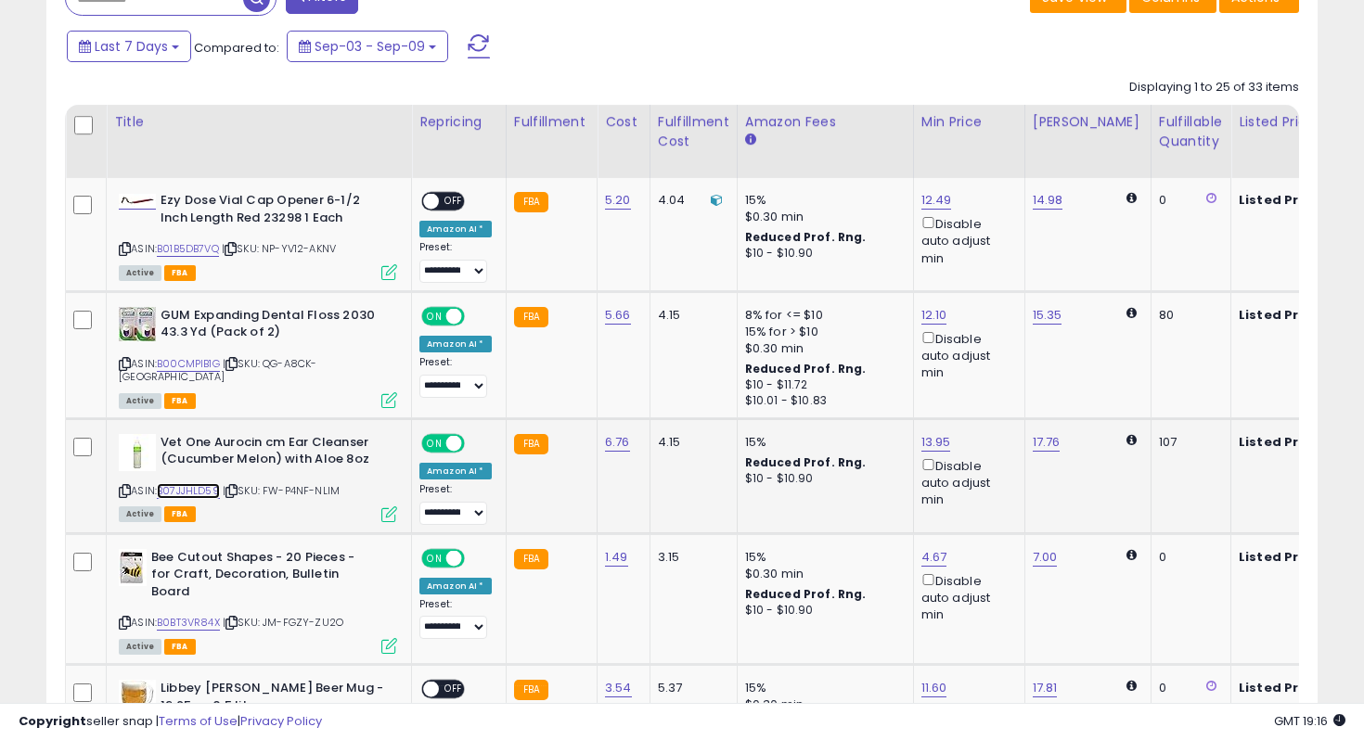
click at [211, 493] on link "B07JJHLD59" at bounding box center [188, 491] width 63 height 16
